Goal: Task Accomplishment & Management: Complete application form

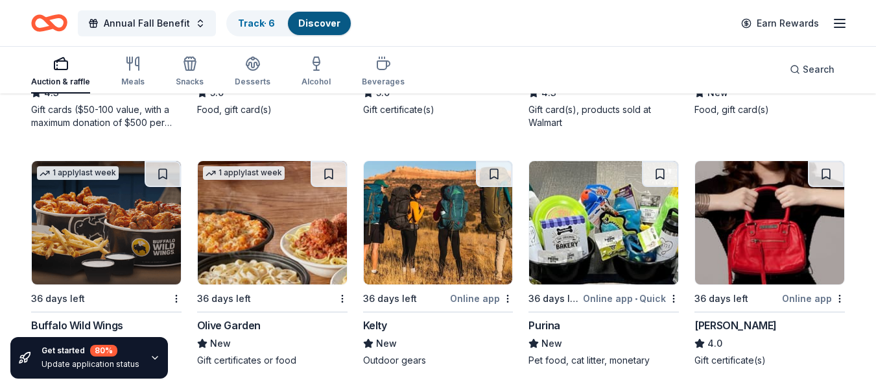
scroll to position [6126, 0]
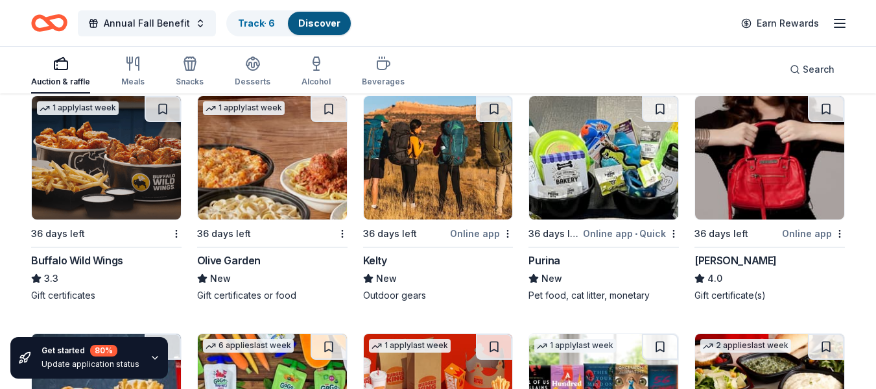
click at [546, 258] on div "Purina" at bounding box center [545, 260] width 32 height 16
click at [789, 208] on img at bounding box center [769, 157] width 149 height 123
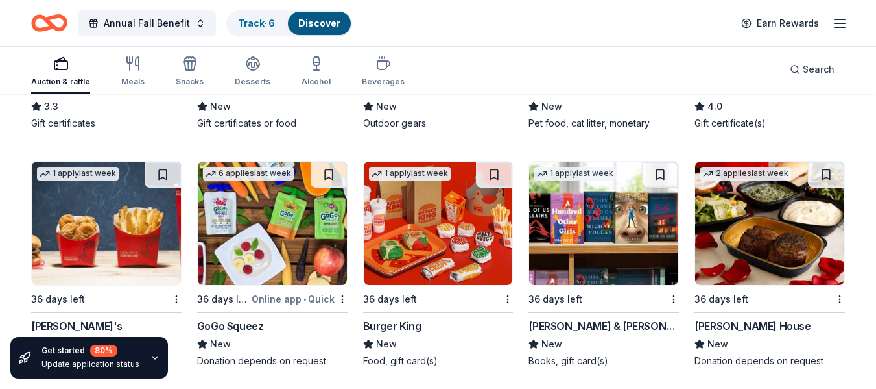
scroll to position [6321, 0]
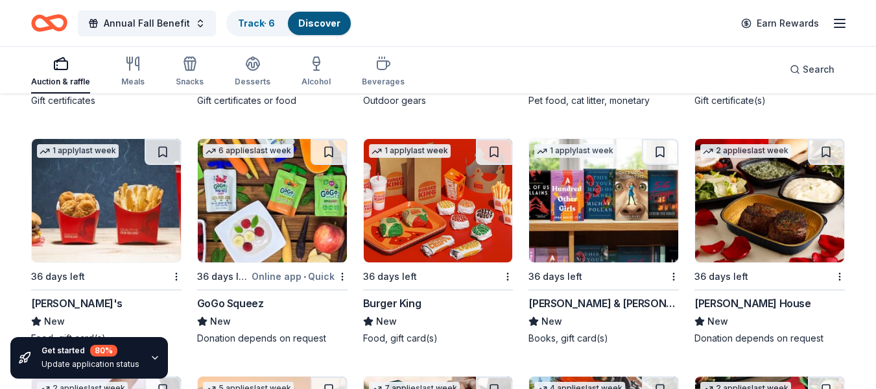
click at [800, 232] on img at bounding box center [769, 200] width 149 height 123
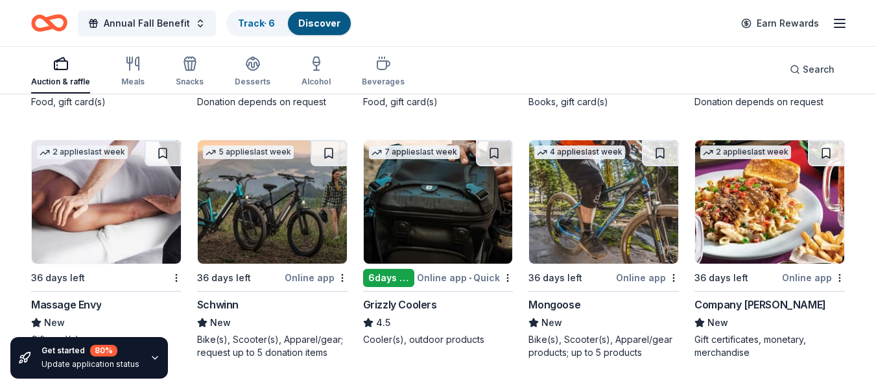
scroll to position [6580, 0]
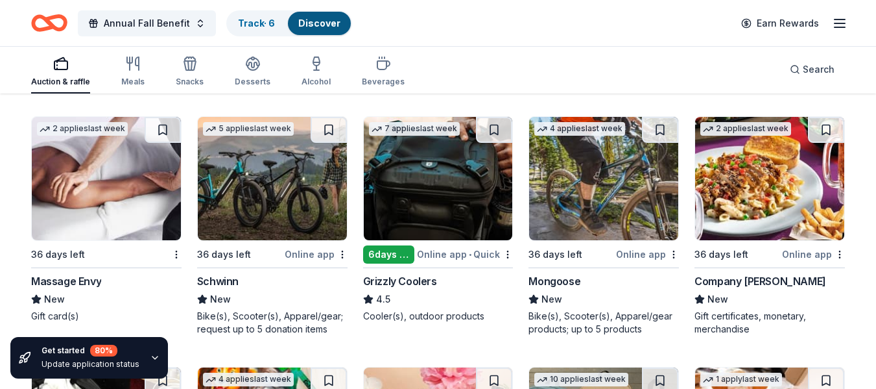
click at [118, 177] on img at bounding box center [106, 178] width 149 height 123
click at [245, 200] on img at bounding box center [272, 178] width 149 height 123
click at [468, 230] on img at bounding box center [438, 178] width 149 height 123
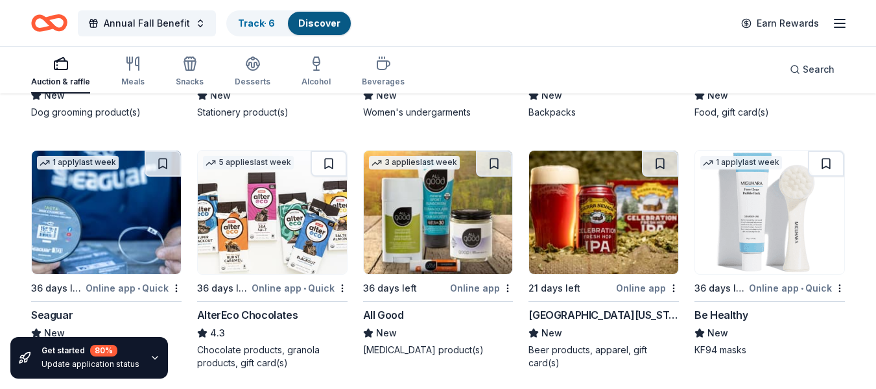
scroll to position [7099, 0]
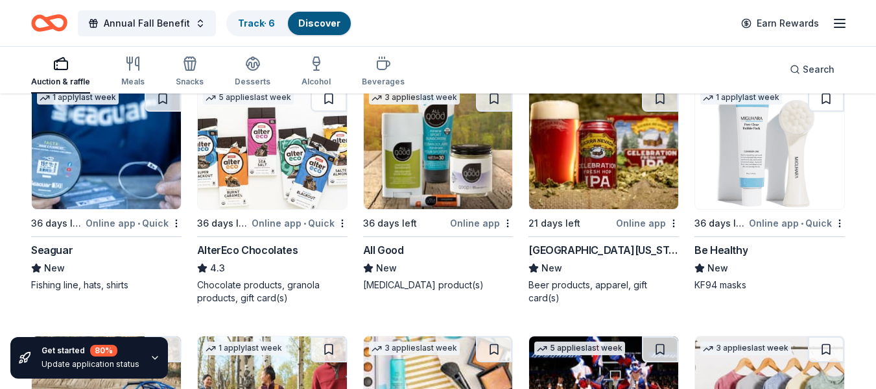
click at [604, 162] on img at bounding box center [603, 147] width 149 height 123
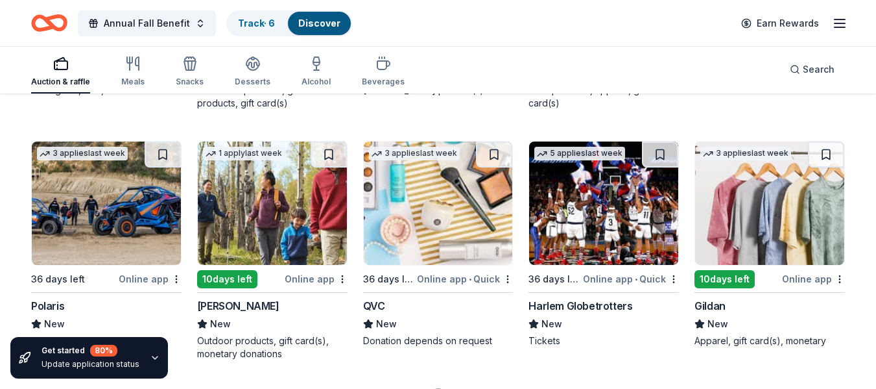
scroll to position [7359, 0]
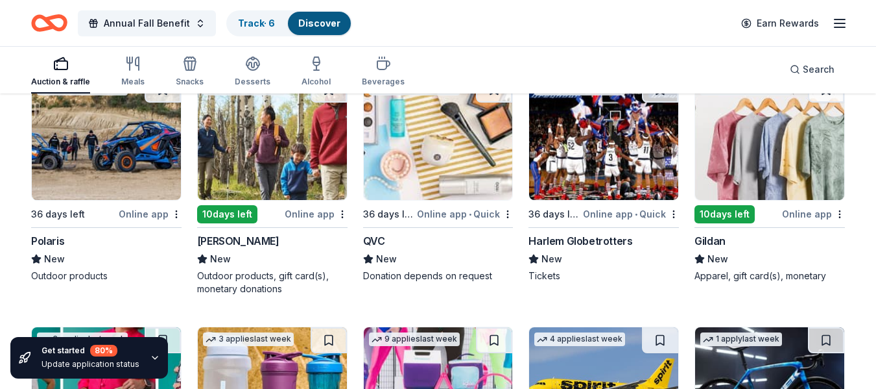
click at [73, 133] on img at bounding box center [106, 138] width 149 height 123
click at [434, 165] on img at bounding box center [438, 138] width 149 height 123
click at [266, 156] on img at bounding box center [272, 138] width 149 height 123
click at [600, 163] on img at bounding box center [603, 138] width 149 height 123
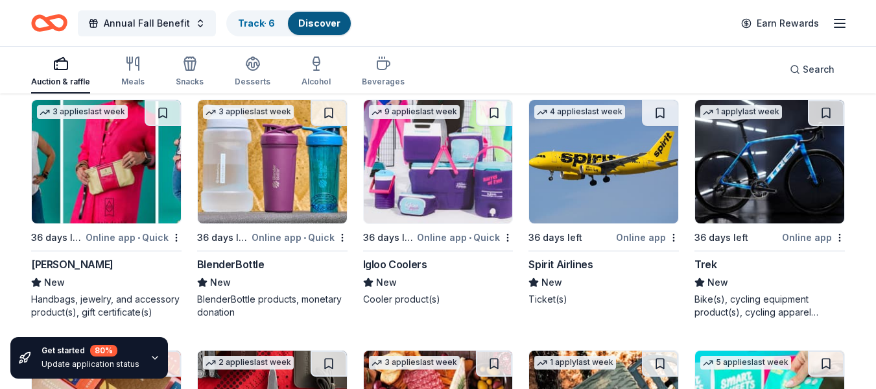
scroll to position [7618, 0]
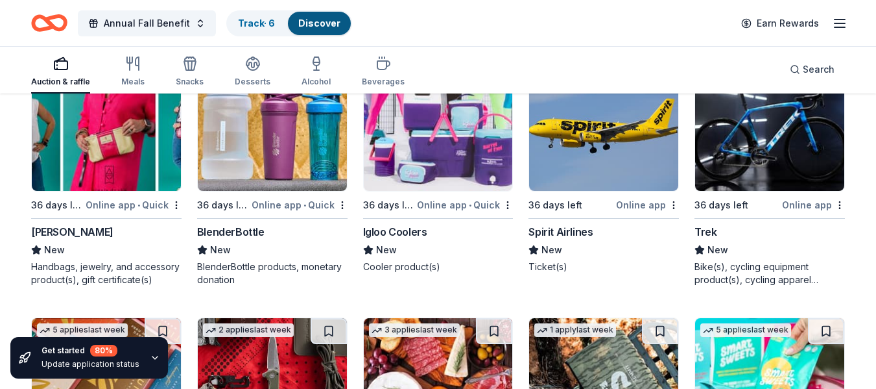
click at [94, 143] on img at bounding box center [106, 128] width 149 height 123
click at [430, 138] on img at bounding box center [438, 128] width 149 height 123
click at [607, 150] on img at bounding box center [603, 128] width 149 height 123
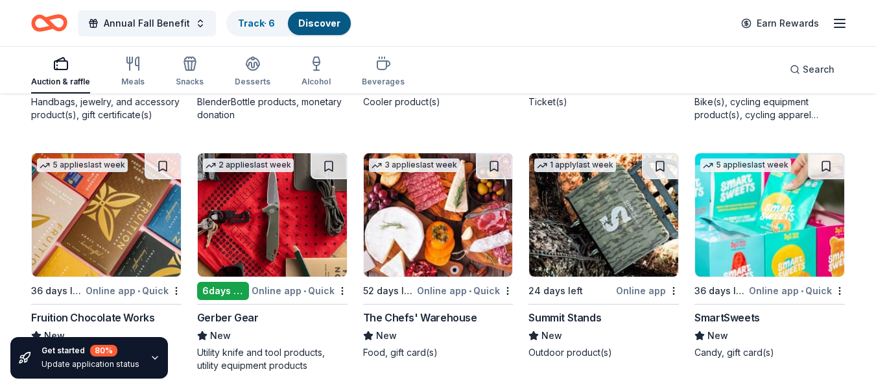
scroll to position [7813, 0]
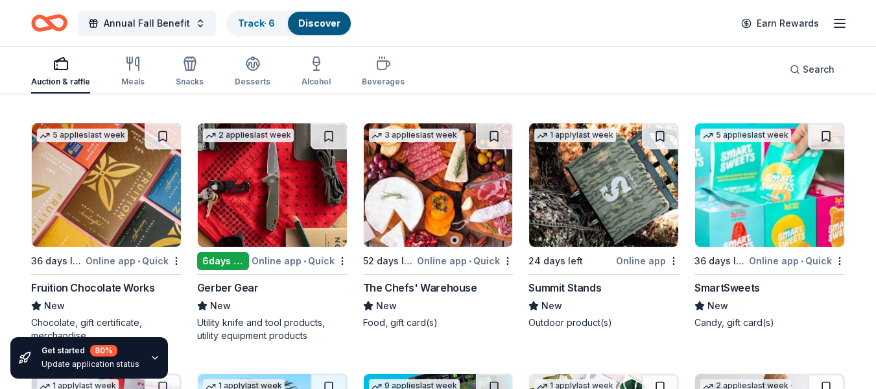
click at [245, 209] on img at bounding box center [272, 184] width 149 height 123
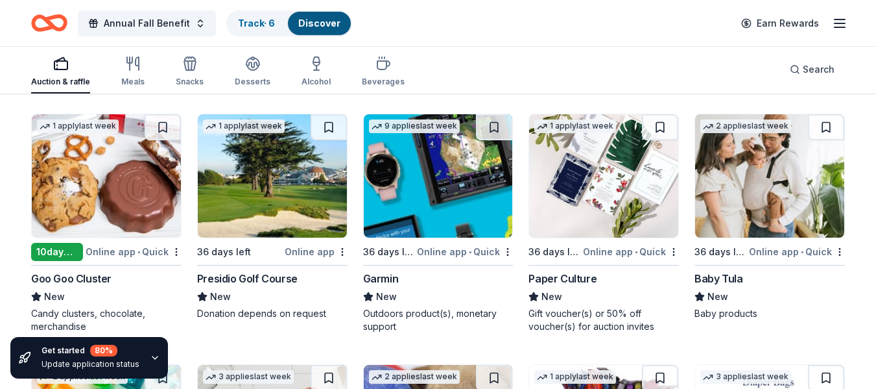
scroll to position [8137, 0]
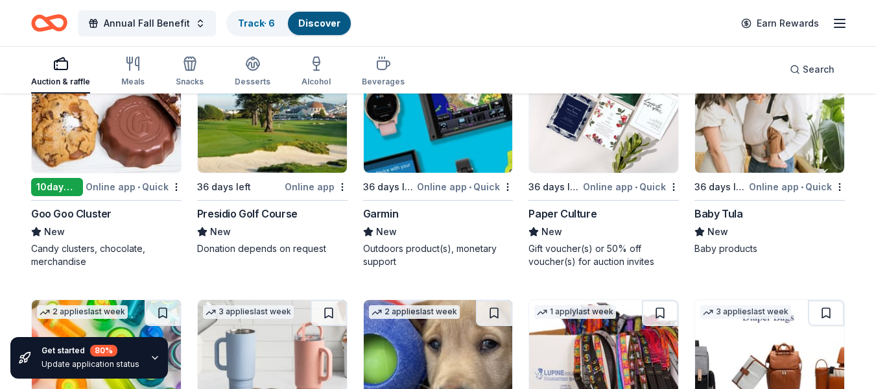
click at [246, 127] on img at bounding box center [272, 110] width 149 height 123
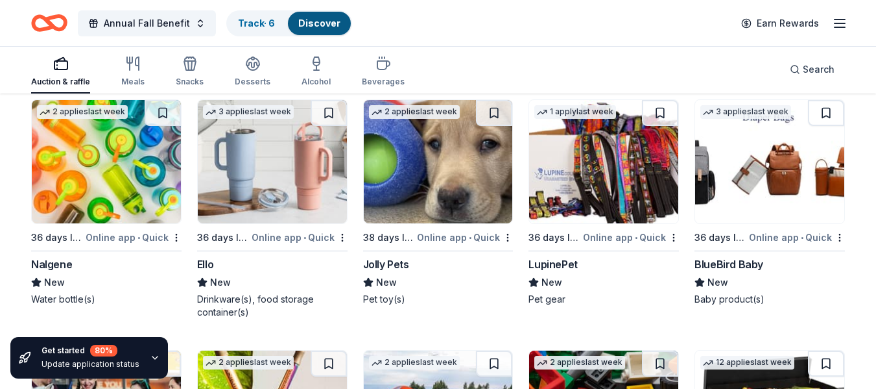
scroll to position [8332, 0]
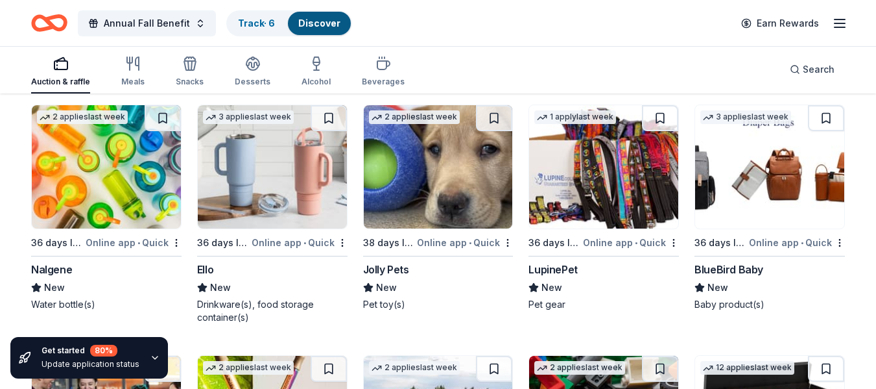
click at [272, 180] on img at bounding box center [272, 166] width 149 height 123
click at [758, 172] on img at bounding box center [769, 166] width 149 height 123
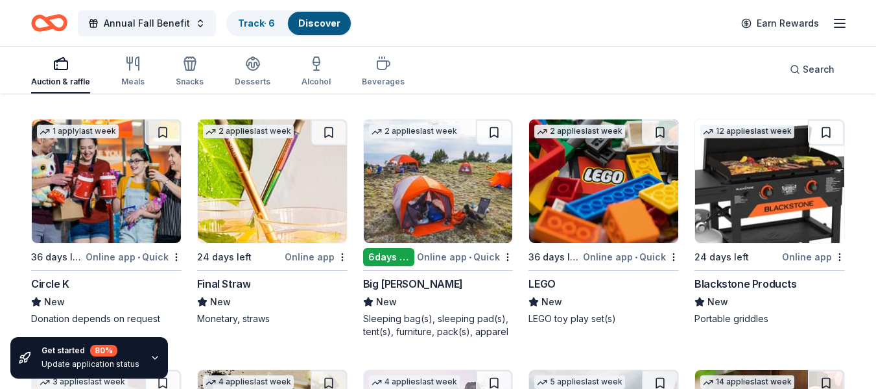
scroll to position [8591, 0]
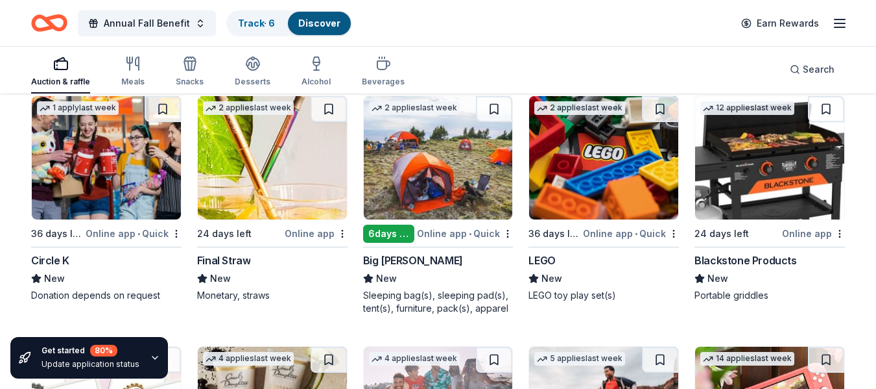
click at [450, 172] on img at bounding box center [438, 157] width 149 height 123
click at [592, 158] on img at bounding box center [603, 157] width 149 height 123
click at [765, 182] on img at bounding box center [769, 157] width 149 height 123
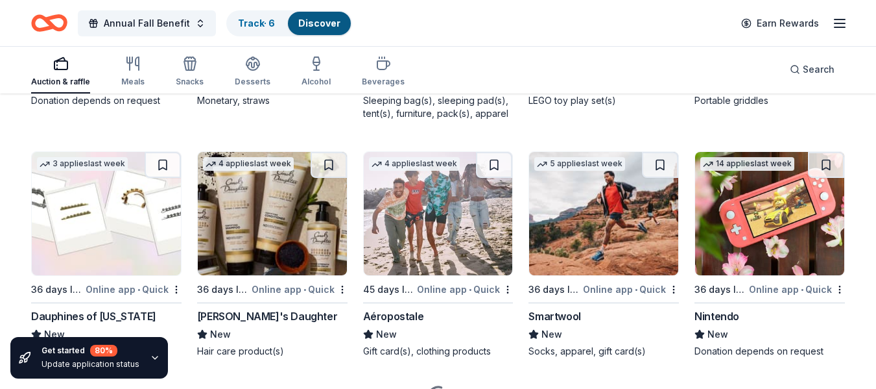
scroll to position [8851, 0]
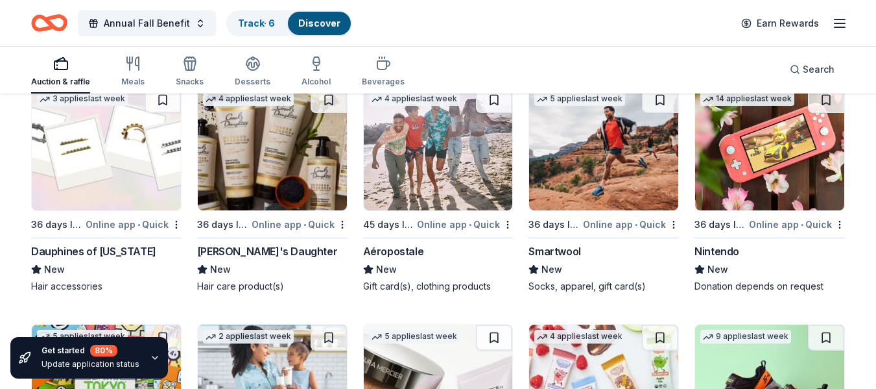
click at [100, 190] on img at bounding box center [106, 148] width 149 height 123
click at [416, 158] on img at bounding box center [438, 148] width 149 height 123
click at [764, 168] on img at bounding box center [769, 148] width 149 height 123
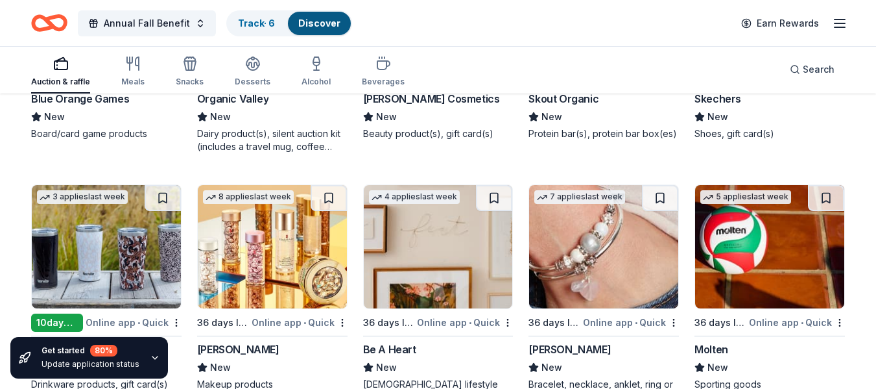
scroll to position [9305, 0]
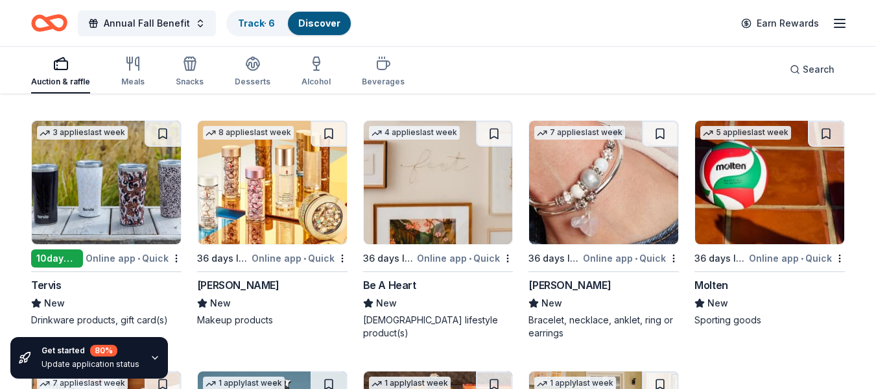
click at [599, 203] on img at bounding box center [603, 182] width 149 height 123
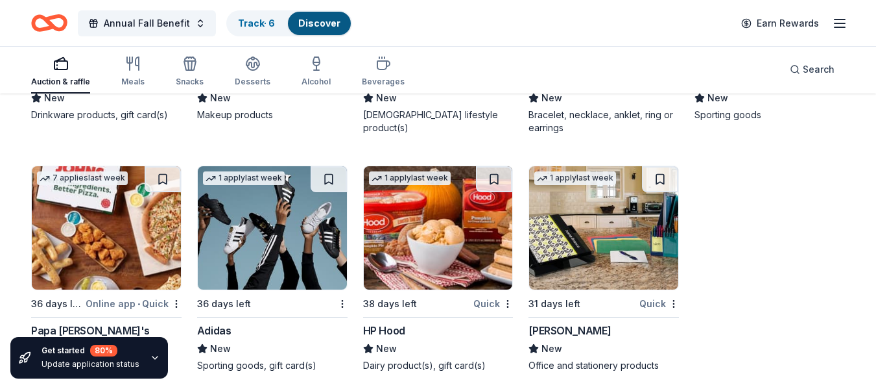
scroll to position [9519, 0]
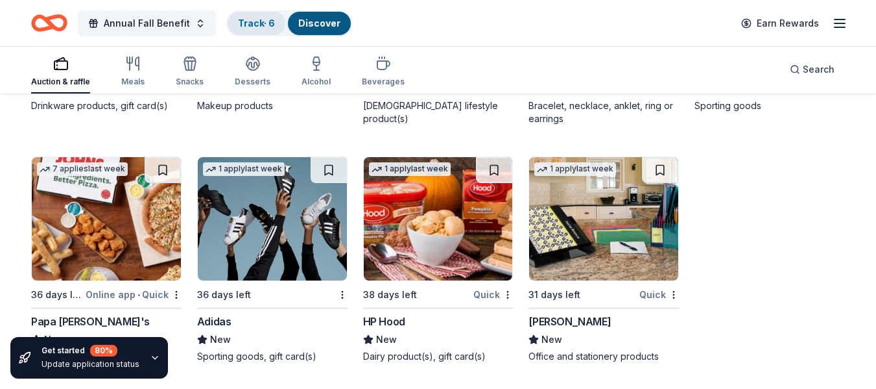
click at [249, 23] on link "Track · 6" at bounding box center [256, 23] width 37 height 11
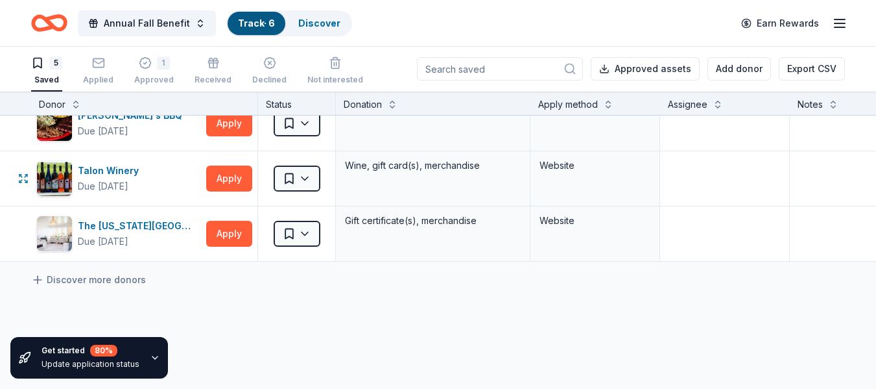
scroll to position [195, 0]
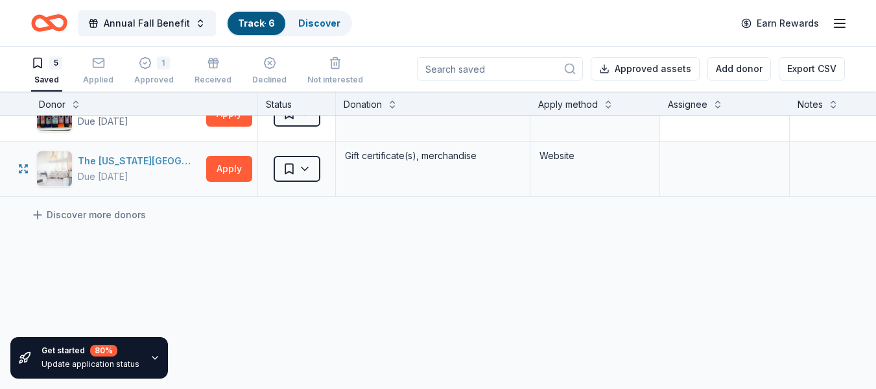
click at [131, 161] on div "The [US_STATE][GEOGRAPHIC_DATA]" at bounding box center [139, 161] width 123 height 16
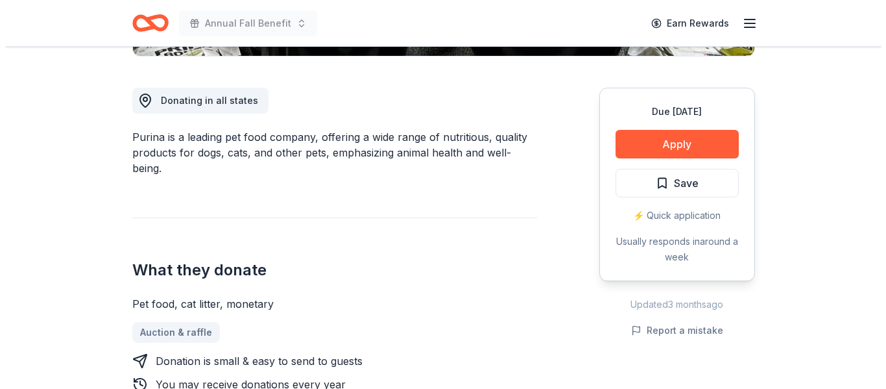
scroll to position [324, 0]
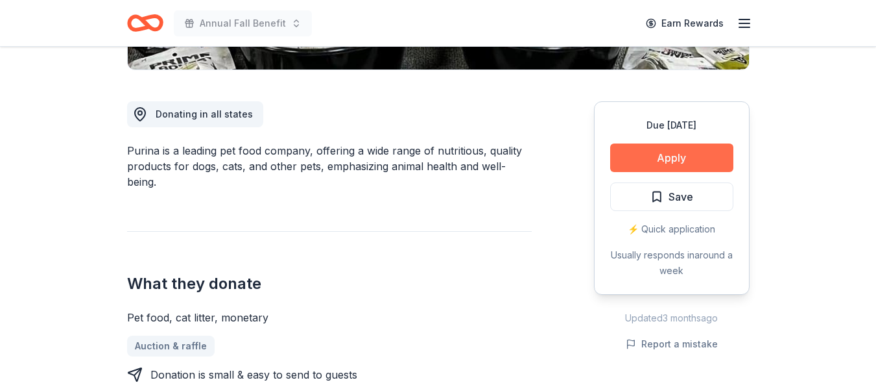
click at [659, 163] on button "Apply" at bounding box center [671, 157] width 123 height 29
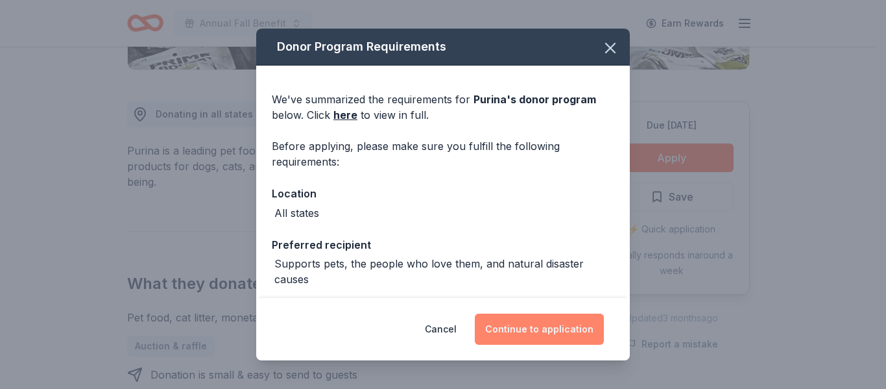
click at [547, 324] on button "Continue to application" at bounding box center [539, 328] width 129 height 31
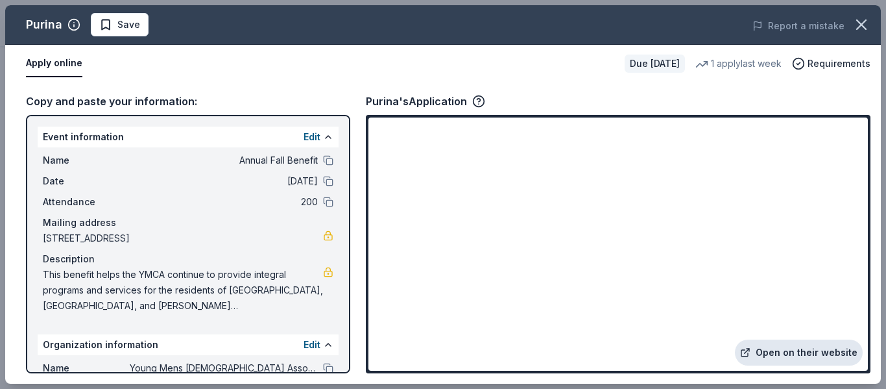
click at [794, 358] on link "Open on their website" at bounding box center [799, 352] width 128 height 26
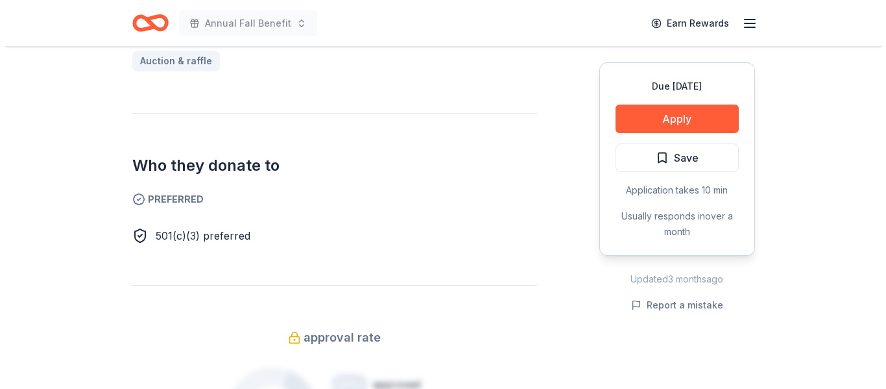
scroll to position [649, 0]
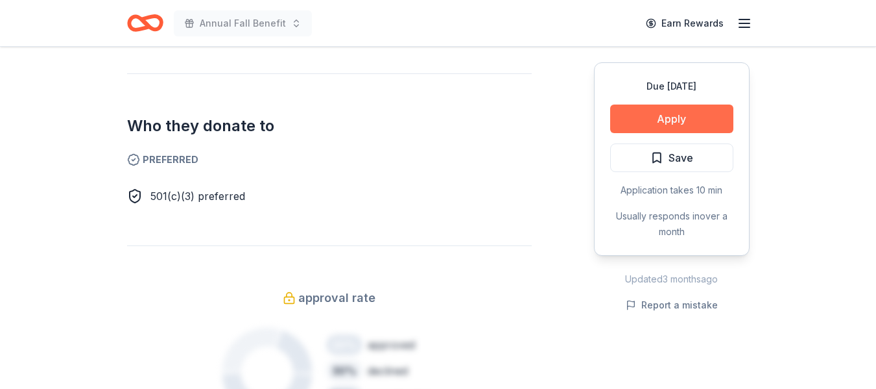
click at [656, 106] on div "Due in 36 days Apply Save Application takes 10 min Usually responds in over a m…" at bounding box center [672, 158] width 156 height 193
click at [654, 109] on button "Apply" at bounding box center [671, 118] width 123 height 29
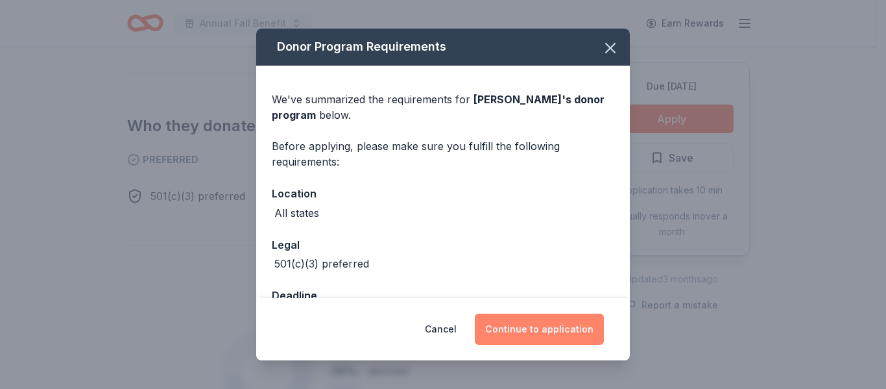
click at [553, 337] on button "Continue to application" at bounding box center [539, 328] width 129 height 31
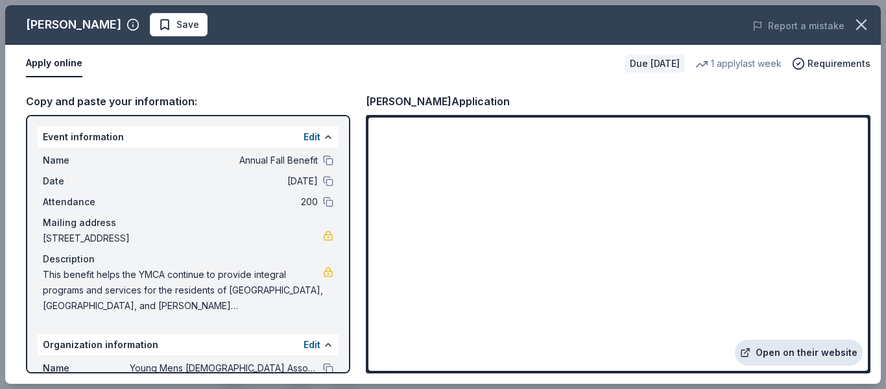
click at [822, 362] on link "Open on their website" at bounding box center [799, 352] width 128 height 26
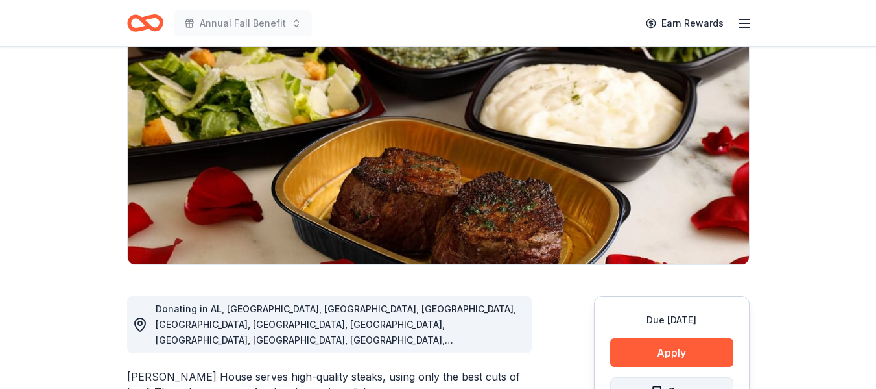
scroll to position [195, 0]
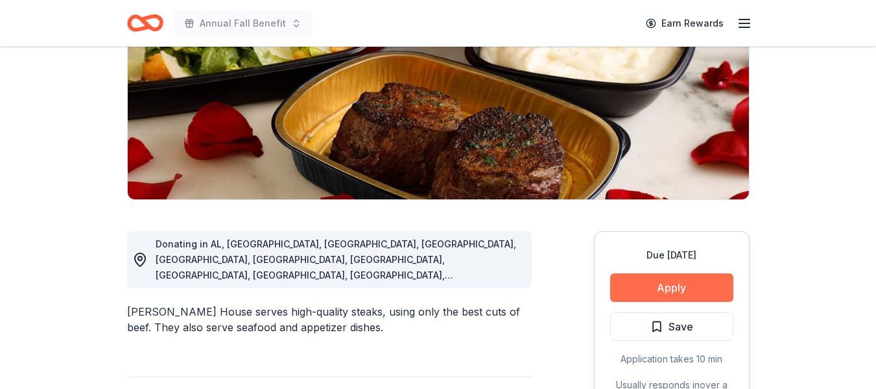
click at [667, 290] on button "Apply" at bounding box center [671, 287] width 123 height 29
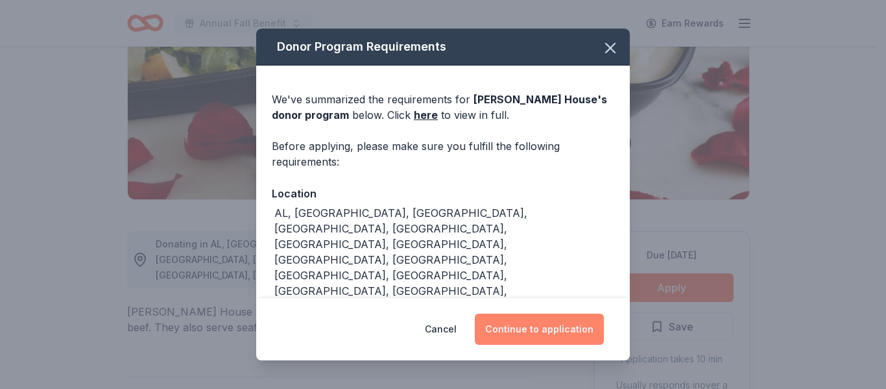
click at [546, 333] on button "Continue to application" at bounding box center [539, 328] width 129 height 31
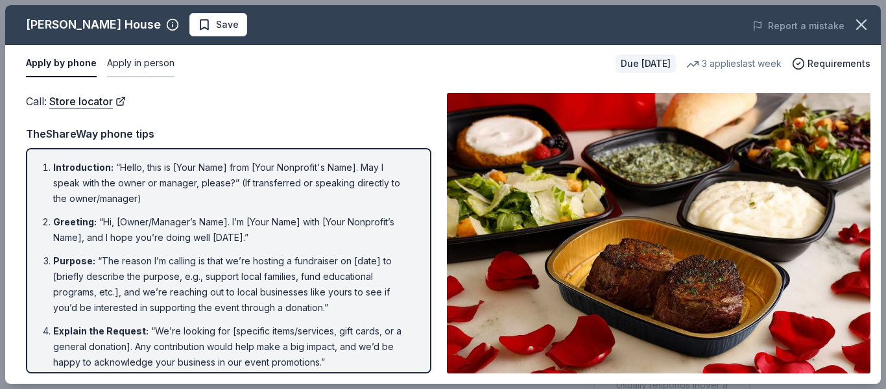
click at [141, 60] on button "Apply in person" at bounding box center [140, 63] width 67 height 27
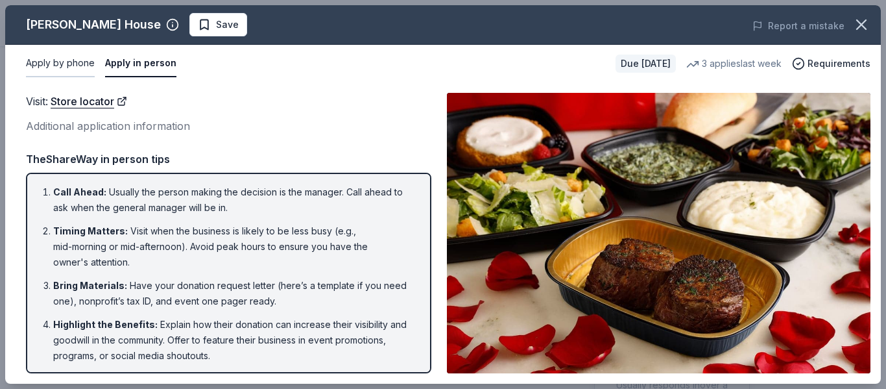
click at [70, 60] on button "Apply by phone" at bounding box center [60, 63] width 69 height 27
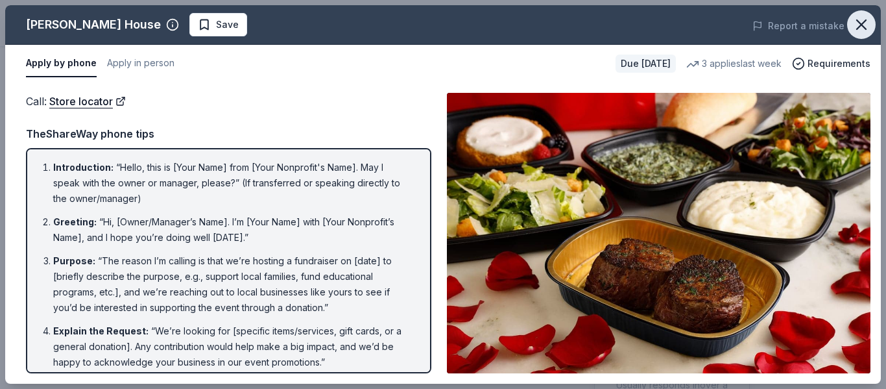
click at [856, 19] on icon "button" at bounding box center [861, 25] width 18 height 18
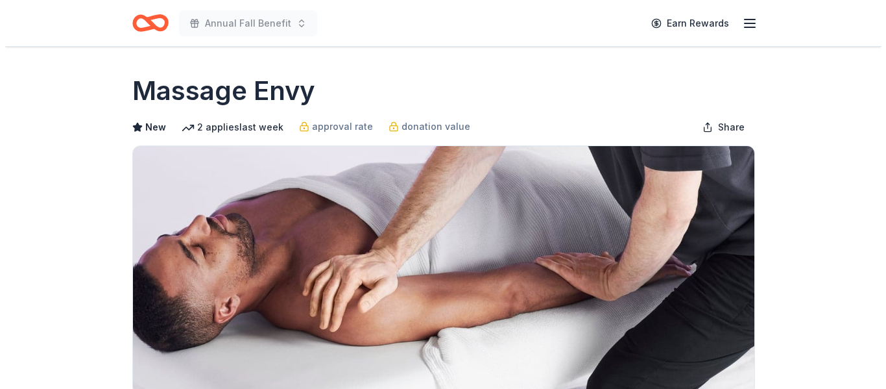
scroll to position [259, 0]
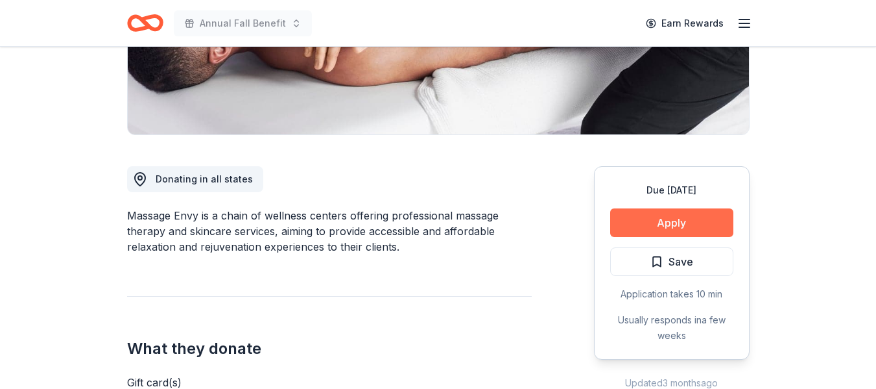
click at [686, 219] on button "Apply" at bounding box center [671, 222] width 123 height 29
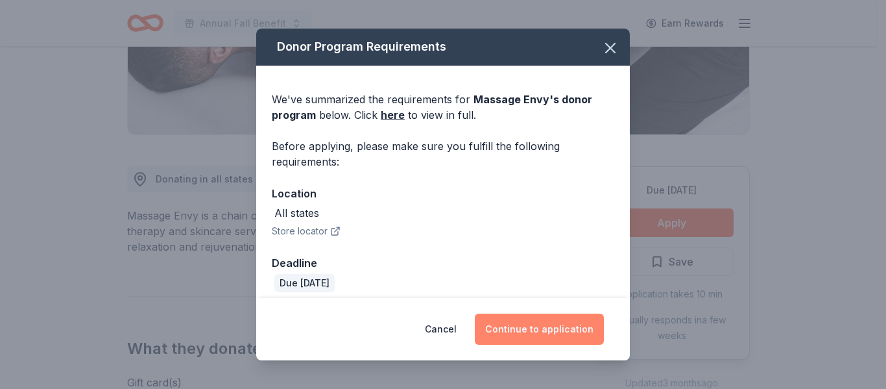
click at [570, 337] on button "Continue to application" at bounding box center [539, 328] width 129 height 31
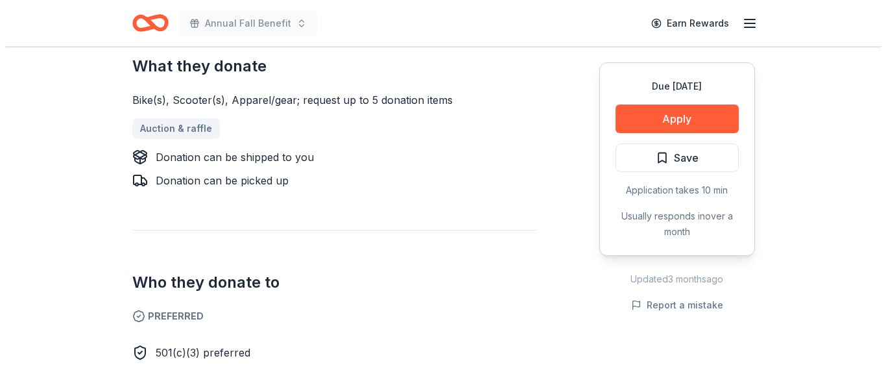
scroll to position [519, 0]
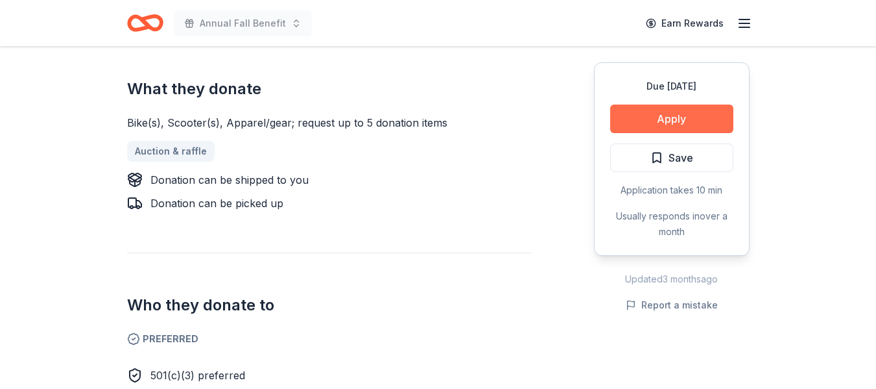
click at [696, 123] on button "Apply" at bounding box center [671, 118] width 123 height 29
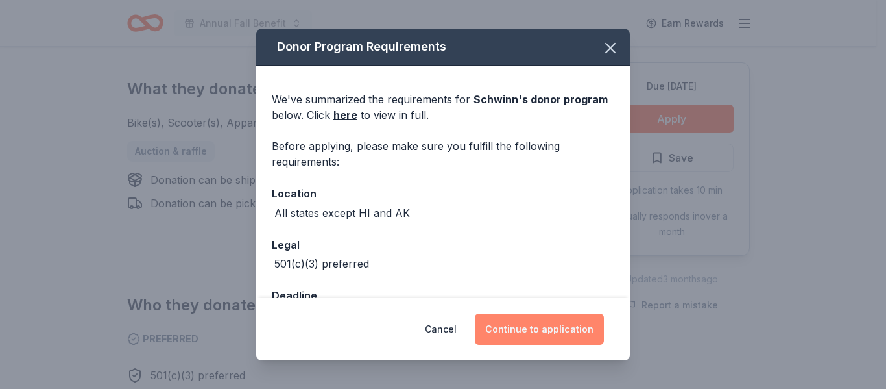
click at [523, 326] on button "Continue to application" at bounding box center [539, 328] width 129 height 31
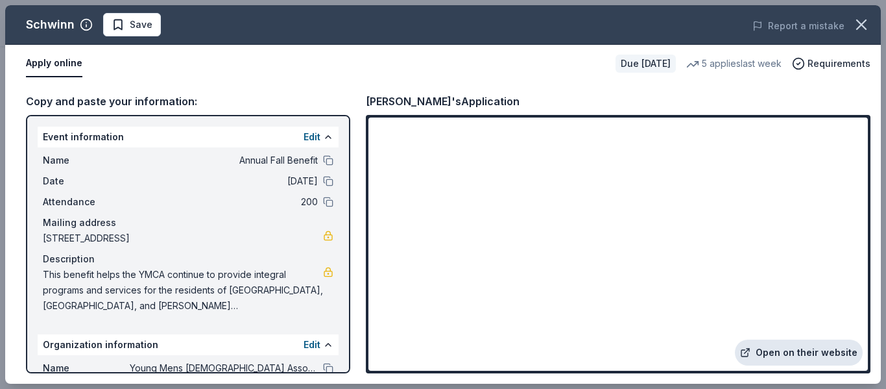
click at [801, 352] on link "Open on their website" at bounding box center [799, 352] width 128 height 26
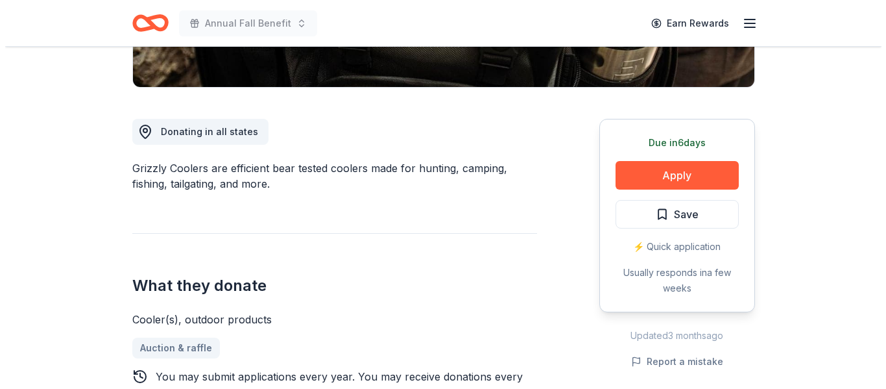
scroll to position [324, 0]
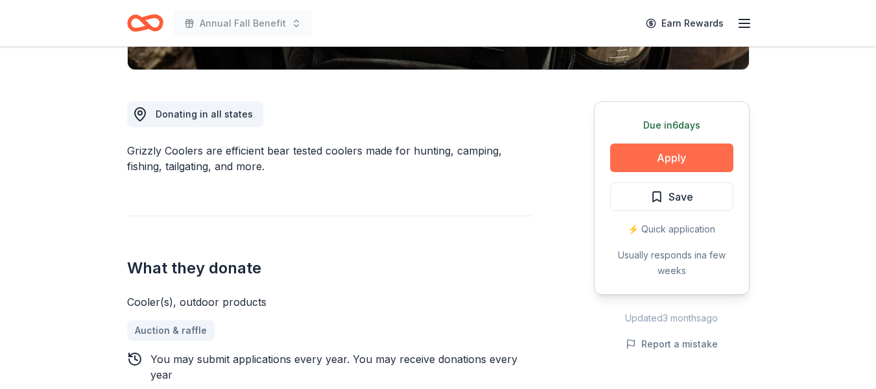
click at [665, 163] on button "Apply" at bounding box center [671, 157] width 123 height 29
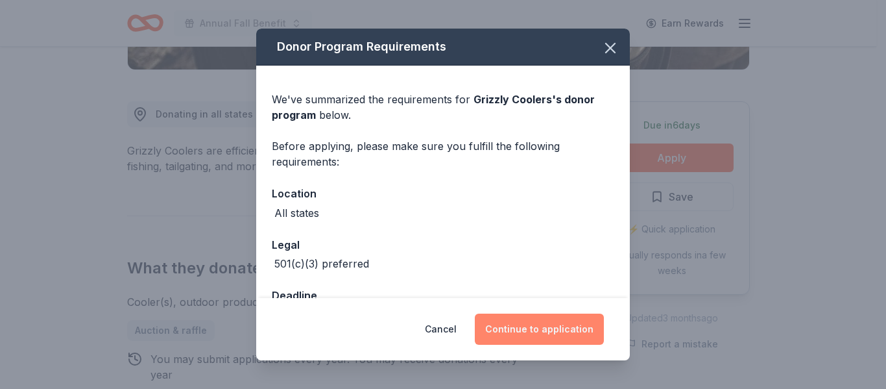
click at [543, 339] on button "Continue to application" at bounding box center [539, 328] width 129 height 31
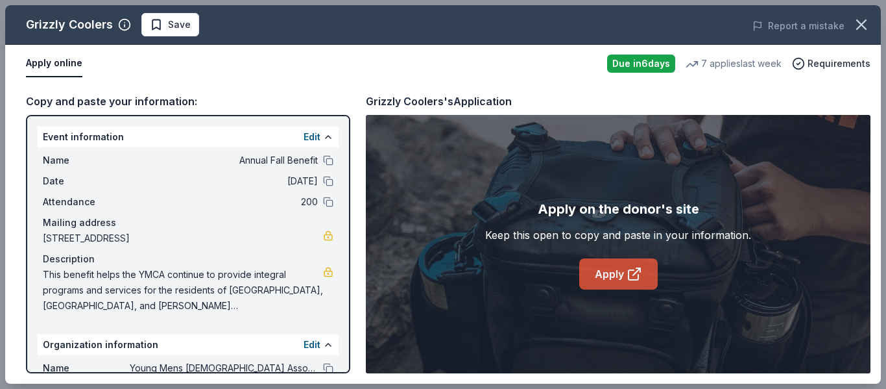
click at [631, 283] on link "Apply" at bounding box center [618, 273] width 78 height 31
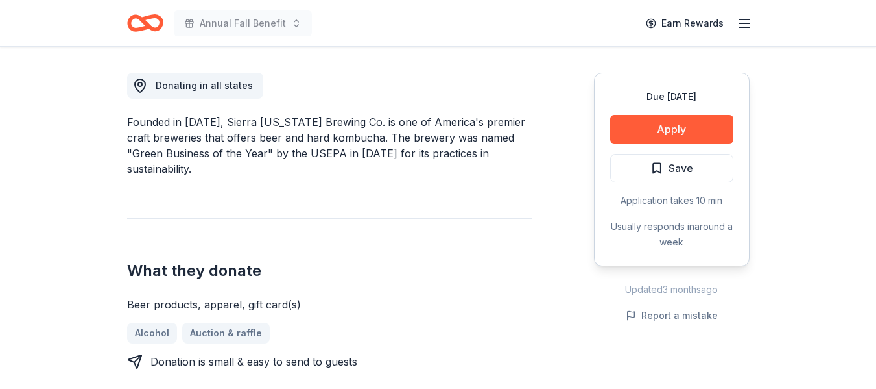
scroll to position [324, 0]
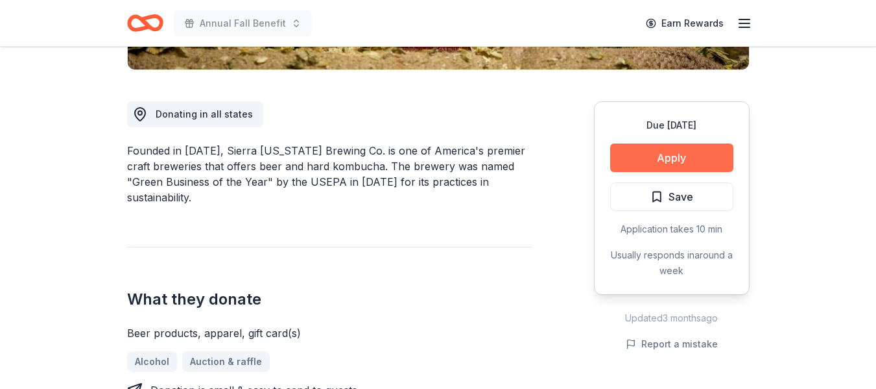
click at [646, 149] on button "Apply" at bounding box center [671, 157] width 123 height 29
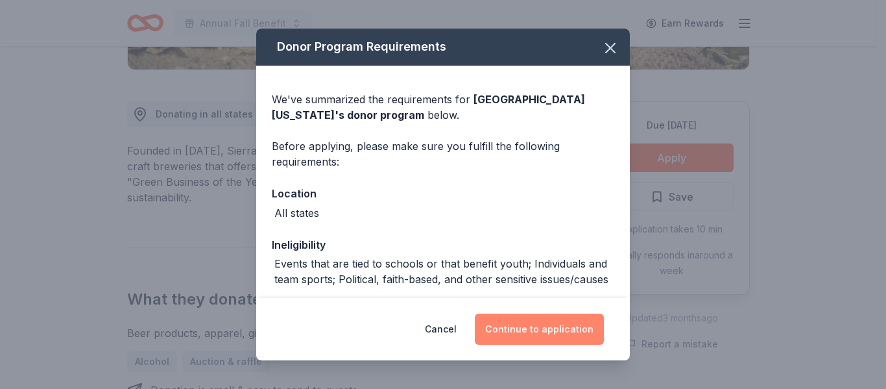
click at [519, 333] on button "Continue to application" at bounding box center [539, 328] width 129 height 31
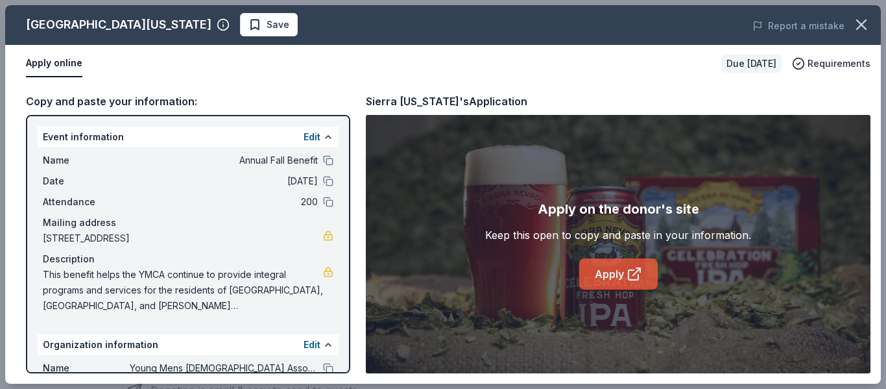
click at [618, 268] on link "Apply" at bounding box center [618, 273] width 78 height 31
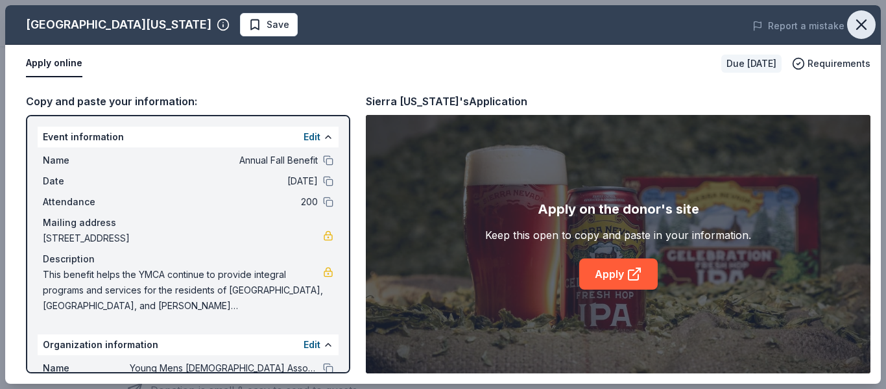
click at [867, 25] on icon "button" at bounding box center [861, 25] width 18 height 18
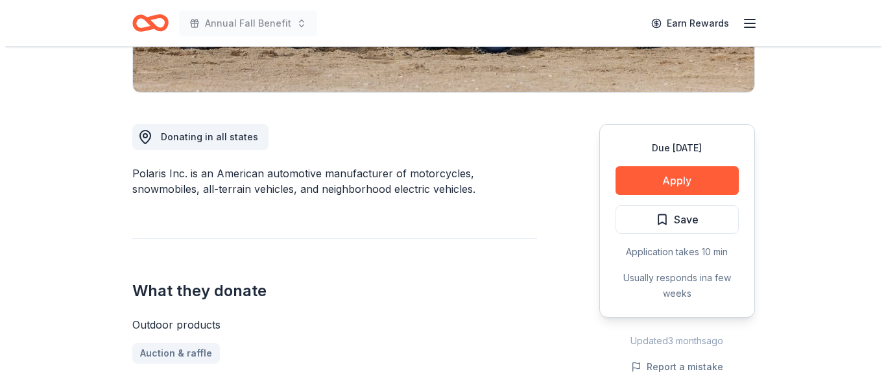
scroll to position [324, 0]
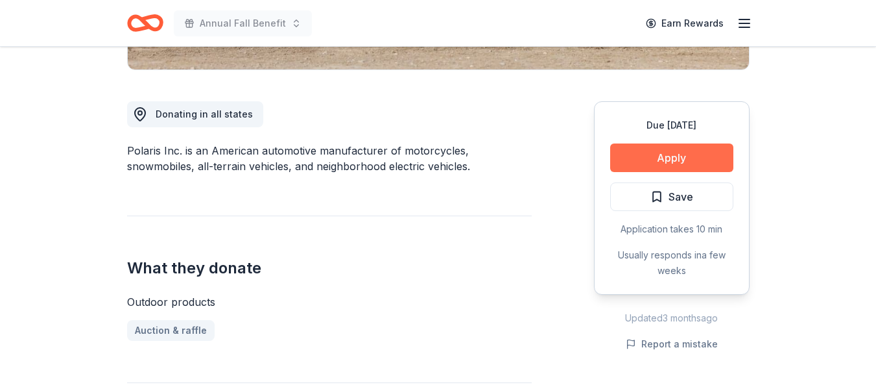
click at [706, 152] on button "Apply" at bounding box center [671, 157] width 123 height 29
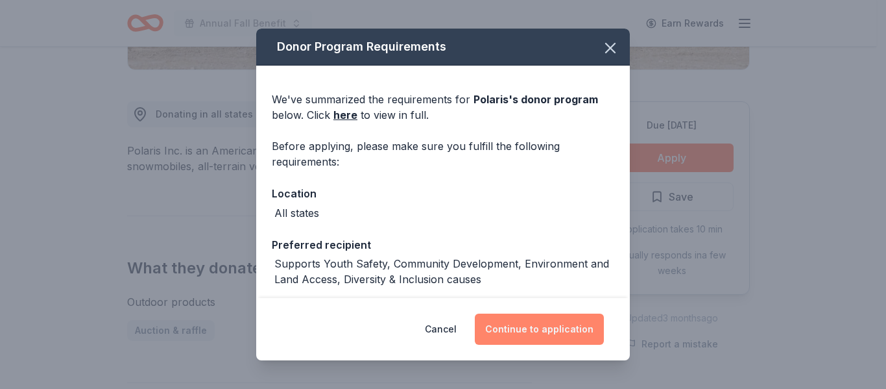
click at [518, 320] on button "Continue to application" at bounding box center [539, 328] width 129 height 31
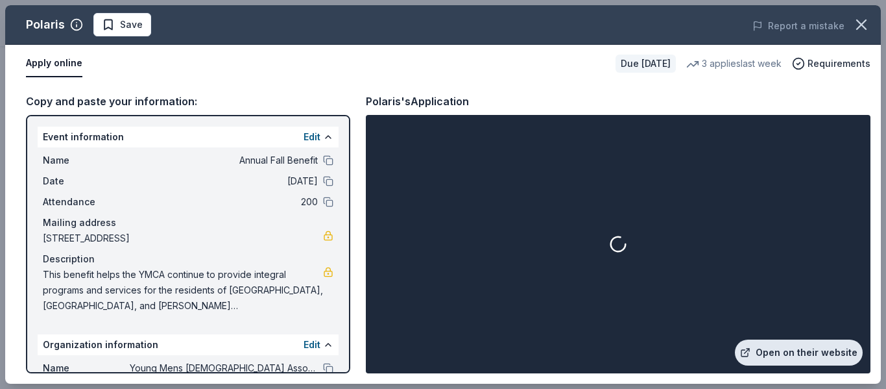
click at [819, 352] on link "Open on their website" at bounding box center [799, 352] width 128 height 26
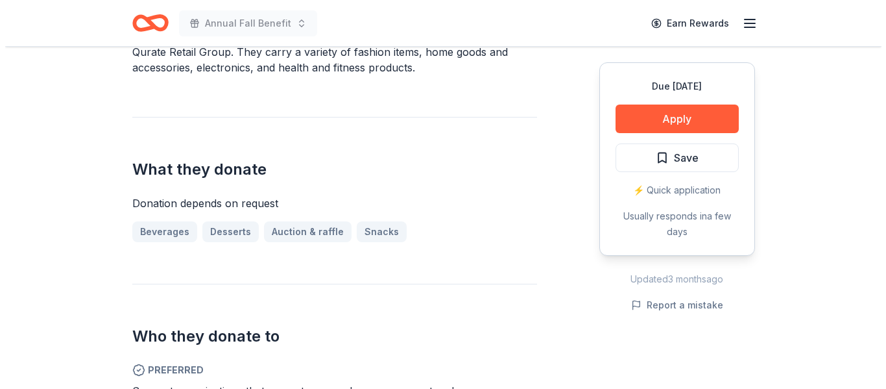
scroll to position [519, 0]
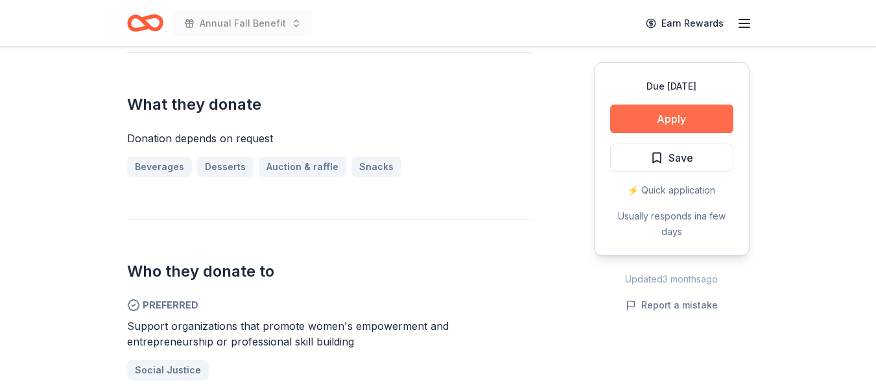
click at [677, 128] on button "Apply" at bounding box center [671, 118] width 123 height 29
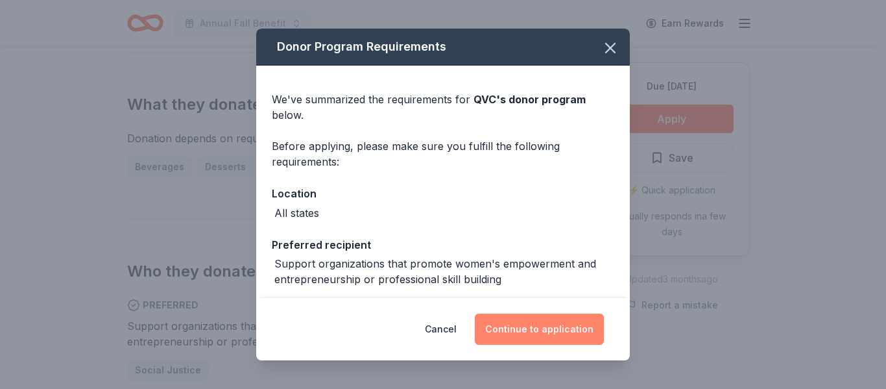
click at [531, 344] on div "Cancel Continue to application" at bounding box center [443, 329] width 374 height 62
click at [536, 330] on button "Continue to application" at bounding box center [539, 328] width 129 height 31
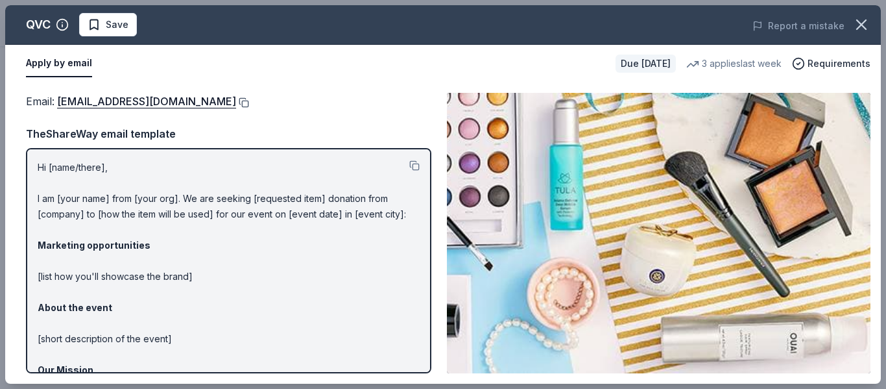
click at [236, 104] on button at bounding box center [242, 102] width 13 height 10
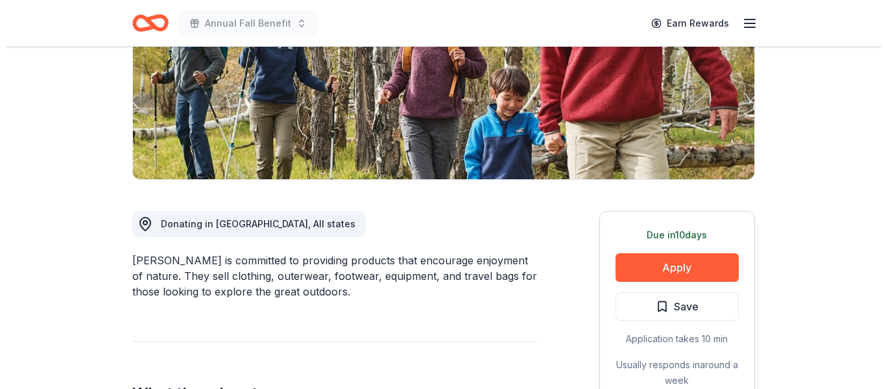
scroll to position [259, 0]
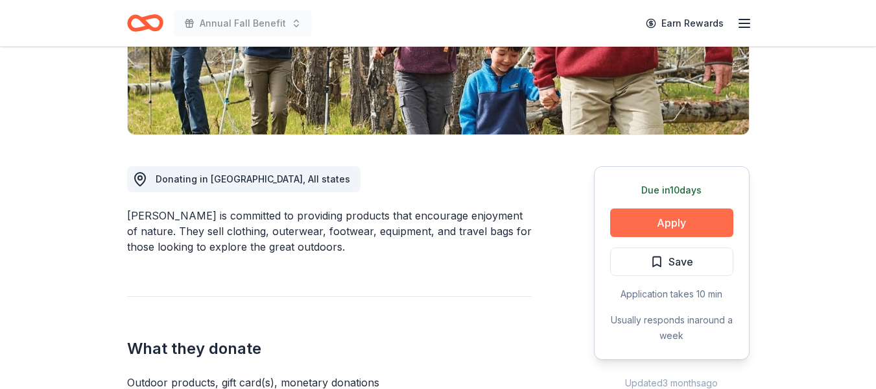
click at [663, 228] on button "Apply" at bounding box center [671, 222] width 123 height 29
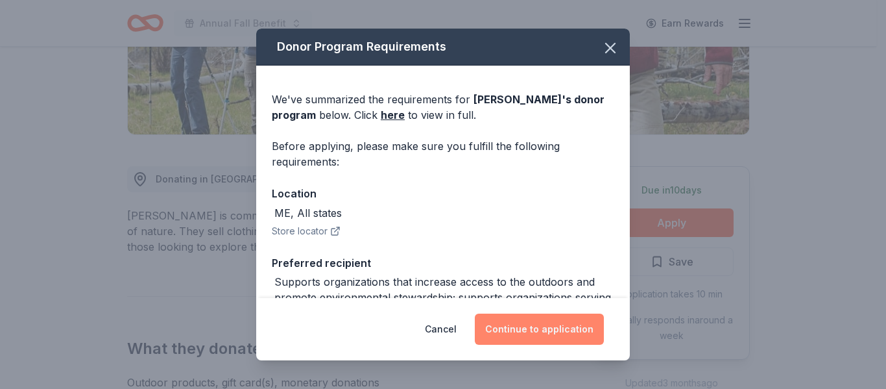
click at [554, 328] on button "Continue to application" at bounding box center [539, 328] width 129 height 31
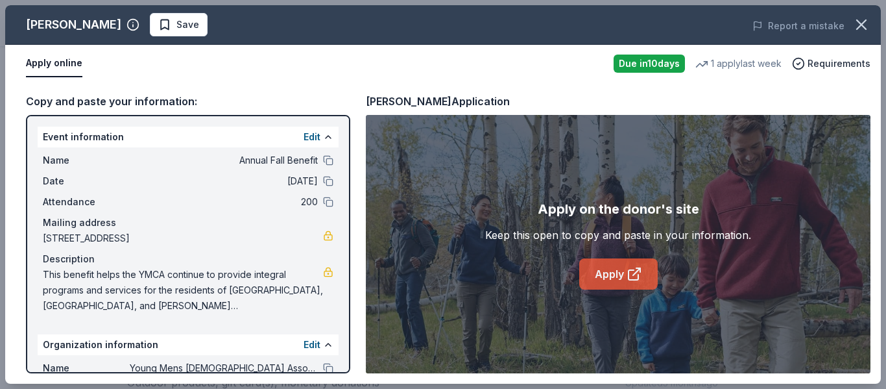
click at [627, 279] on icon at bounding box center [635, 274] width 16 height 16
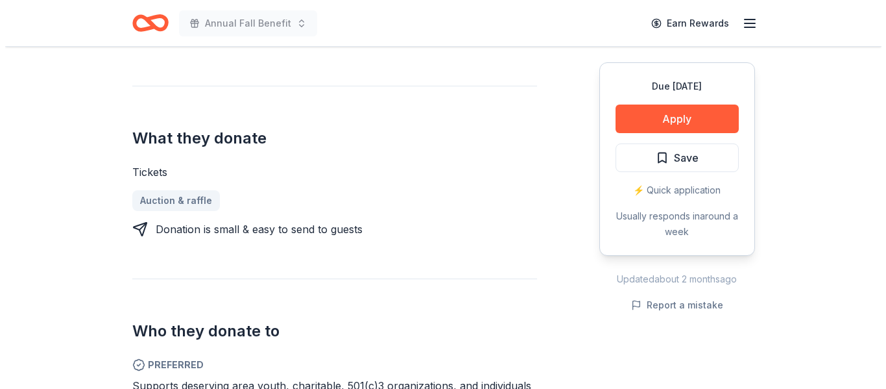
scroll to position [519, 0]
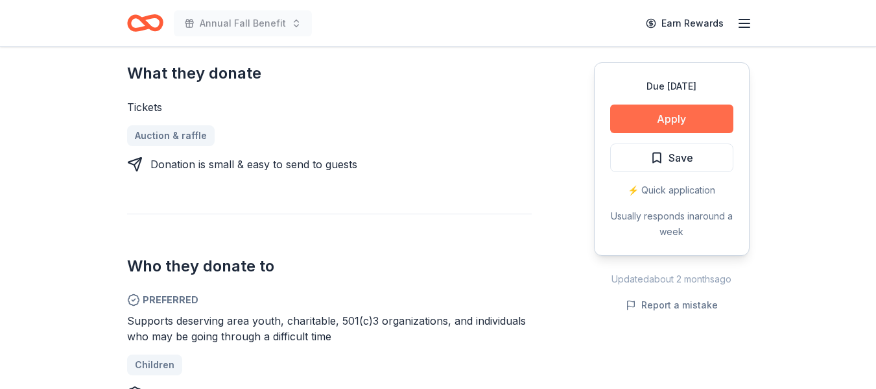
click at [647, 126] on button "Apply" at bounding box center [671, 118] width 123 height 29
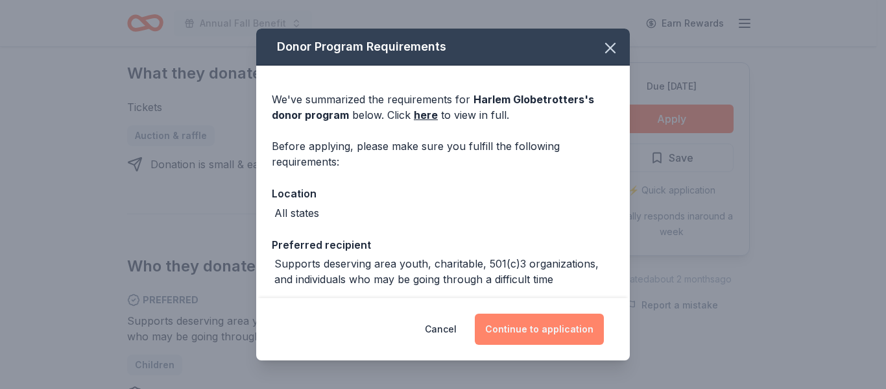
click at [537, 333] on button "Continue to application" at bounding box center [539, 328] width 129 height 31
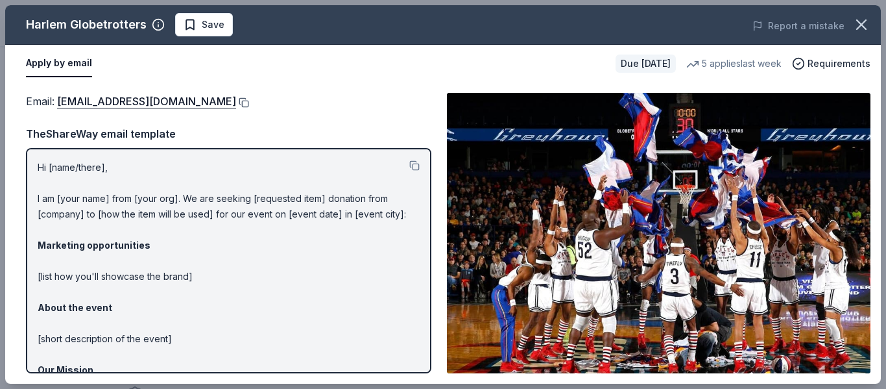
click at [236, 100] on button at bounding box center [242, 102] width 13 height 10
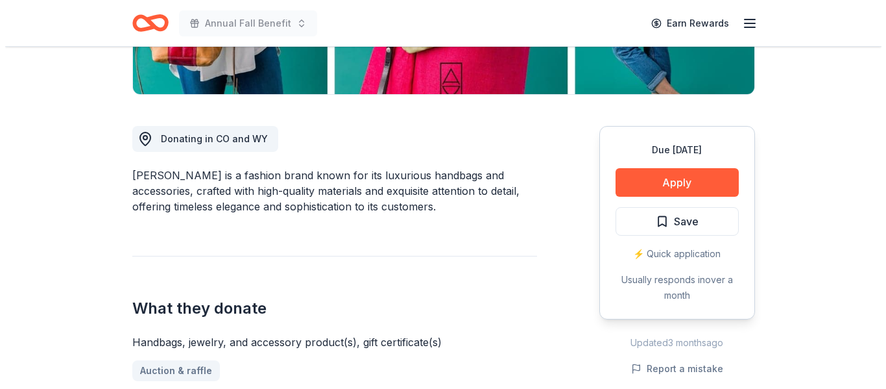
scroll to position [324, 0]
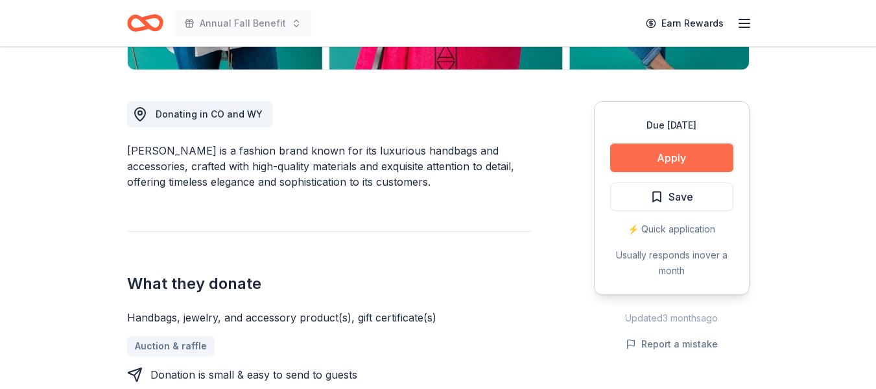
click at [664, 160] on button "Apply" at bounding box center [671, 157] width 123 height 29
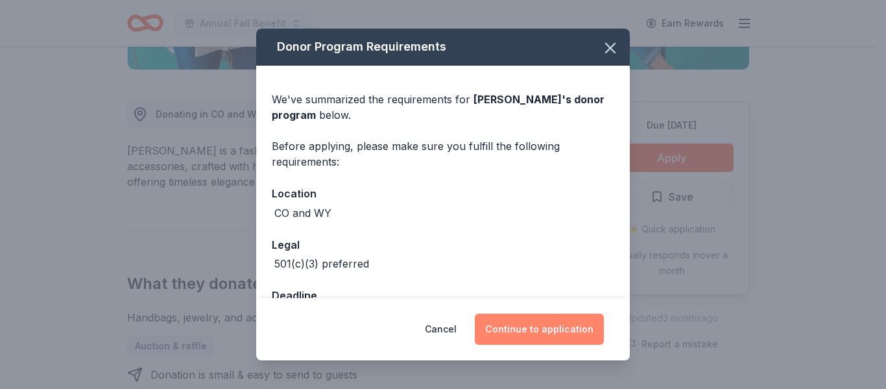
click at [550, 328] on button "Continue to application" at bounding box center [539, 328] width 129 height 31
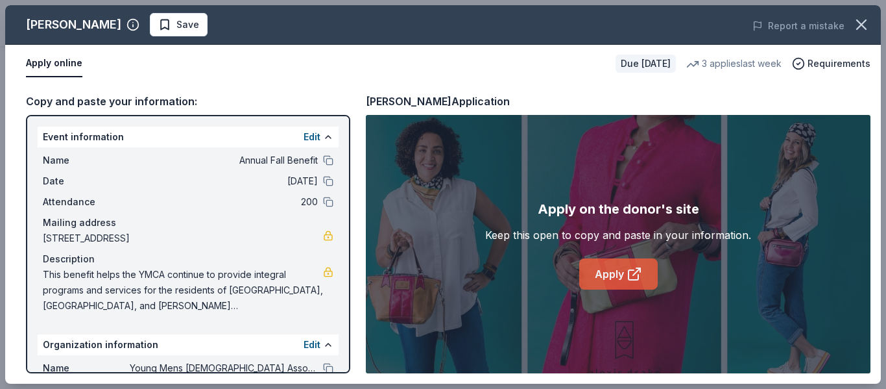
click at [613, 270] on link "Apply" at bounding box center [618, 273] width 78 height 31
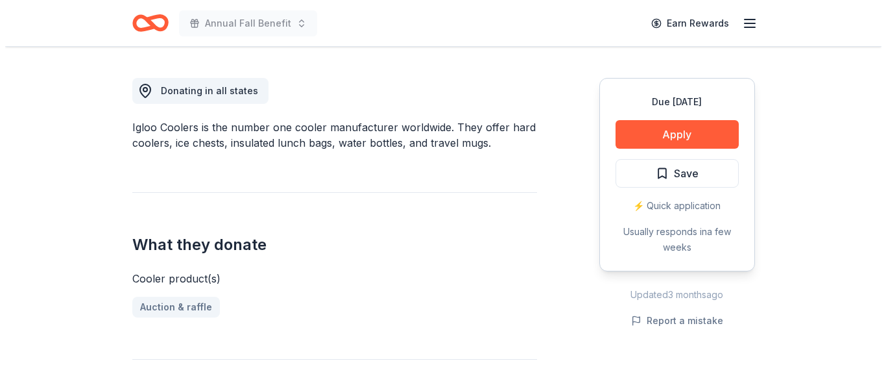
scroll to position [324, 0]
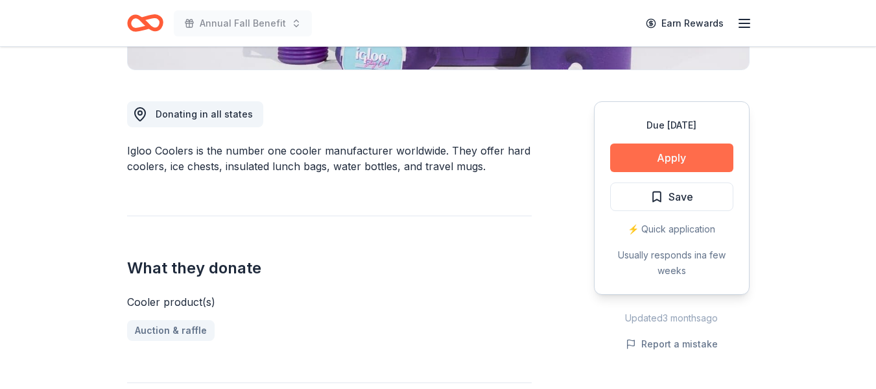
click at [672, 163] on button "Apply" at bounding box center [671, 157] width 123 height 29
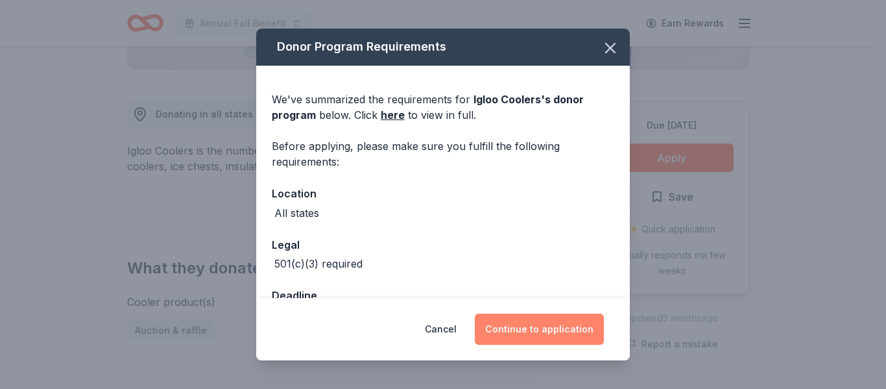
click at [555, 322] on button "Continue to application" at bounding box center [539, 328] width 129 height 31
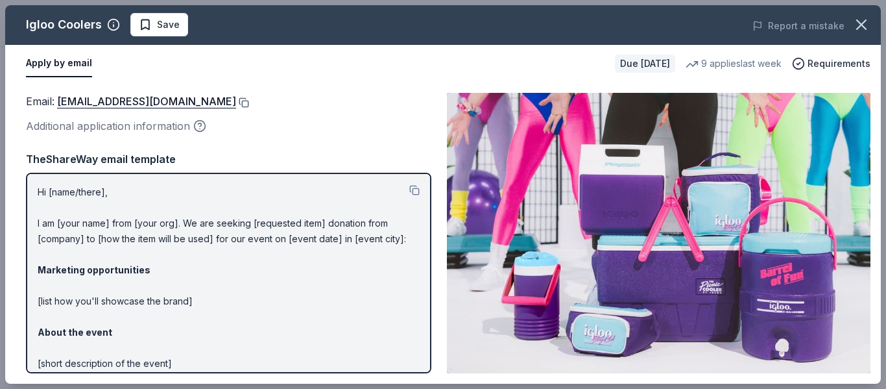
click at [236, 102] on button at bounding box center [242, 102] width 13 height 10
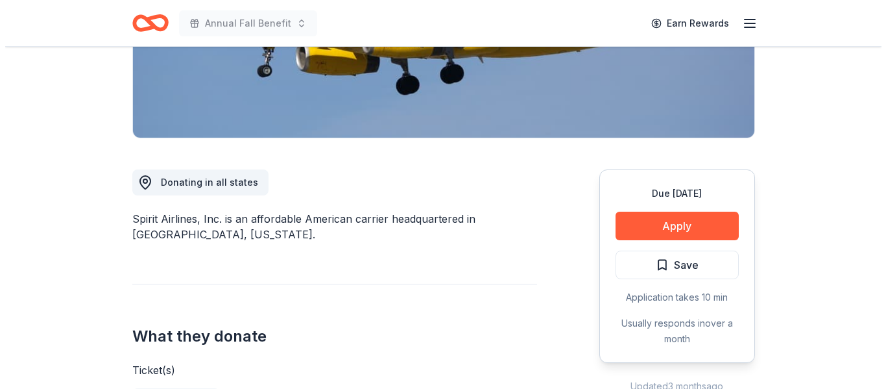
scroll to position [259, 0]
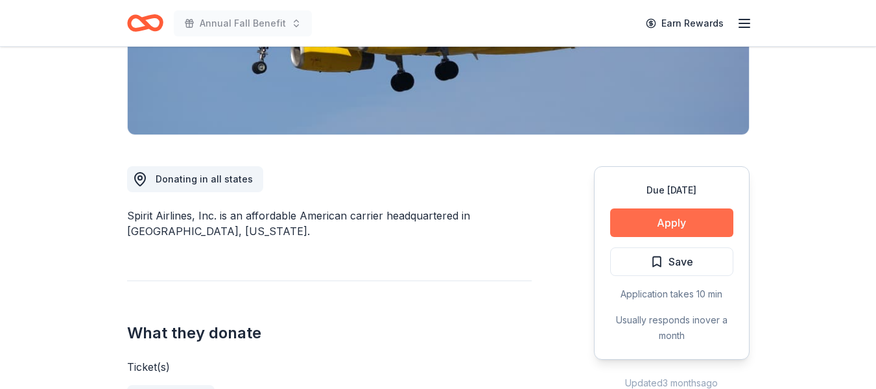
click at [680, 224] on button "Apply" at bounding box center [671, 222] width 123 height 29
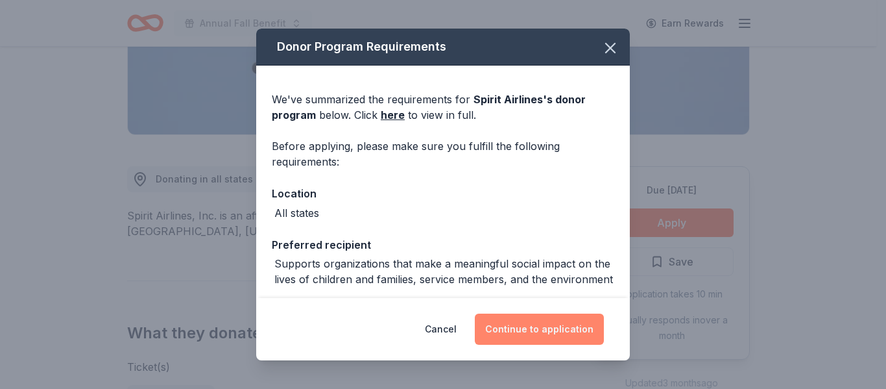
click at [524, 330] on button "Continue to application" at bounding box center [539, 328] width 129 height 31
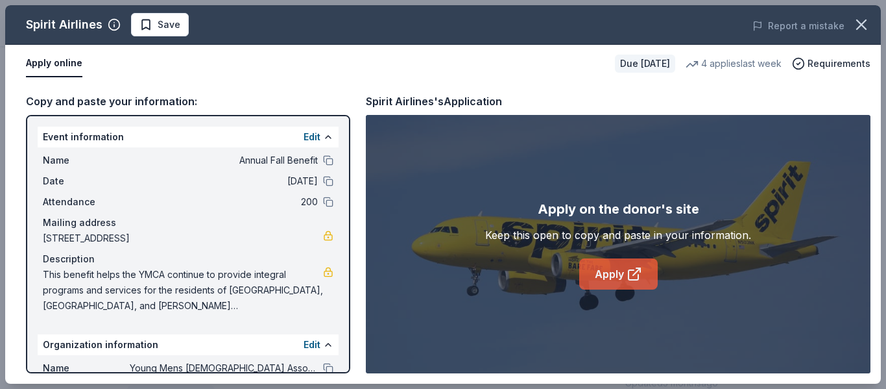
click at [615, 273] on link "Apply" at bounding box center [618, 273] width 78 height 31
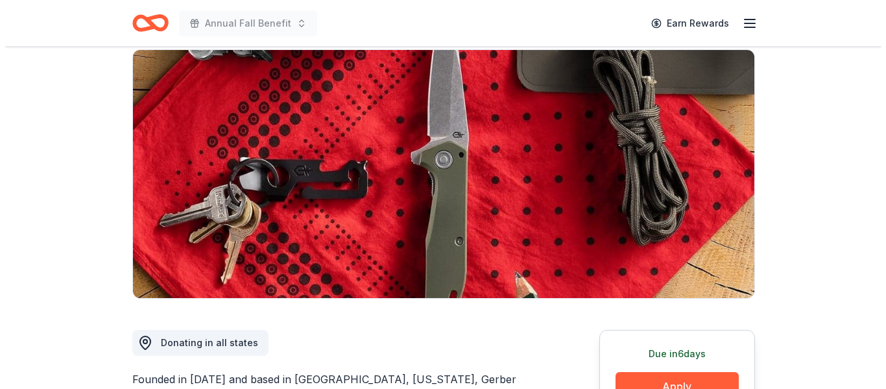
scroll to position [195, 0]
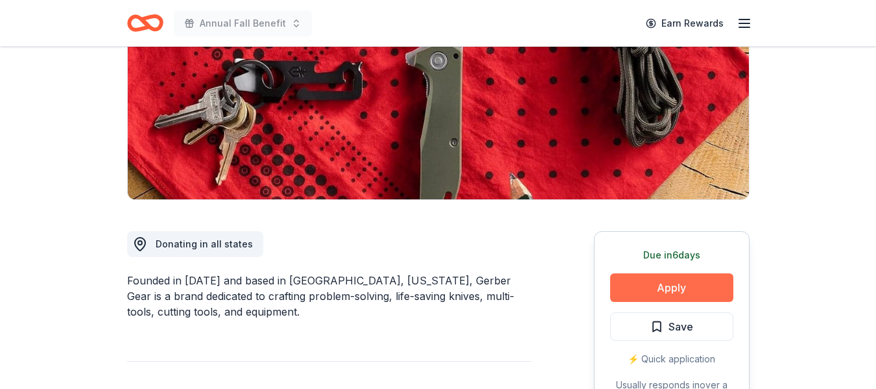
click at [656, 294] on button "Apply" at bounding box center [671, 287] width 123 height 29
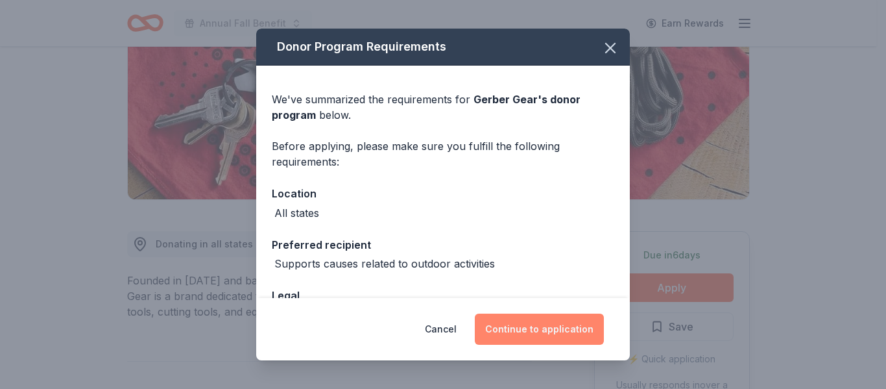
click at [551, 328] on button "Continue to application" at bounding box center [539, 328] width 129 height 31
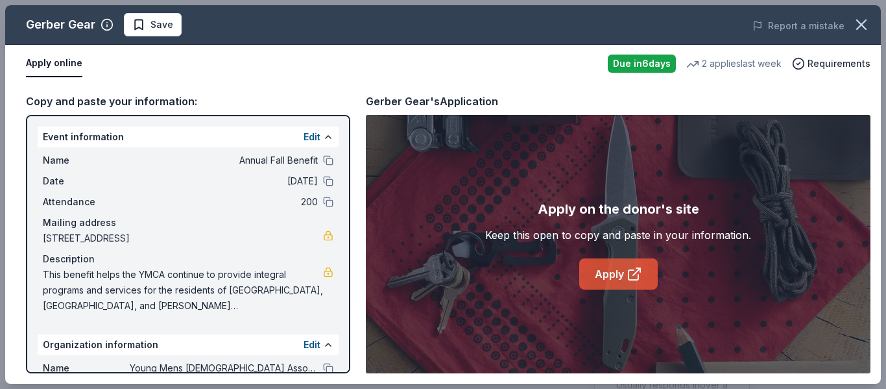
click at [628, 282] on icon at bounding box center [635, 274] width 16 height 16
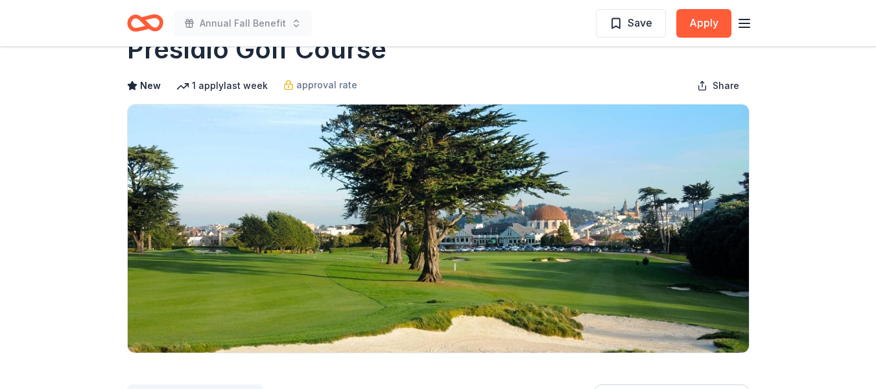
scroll to position [65, 0]
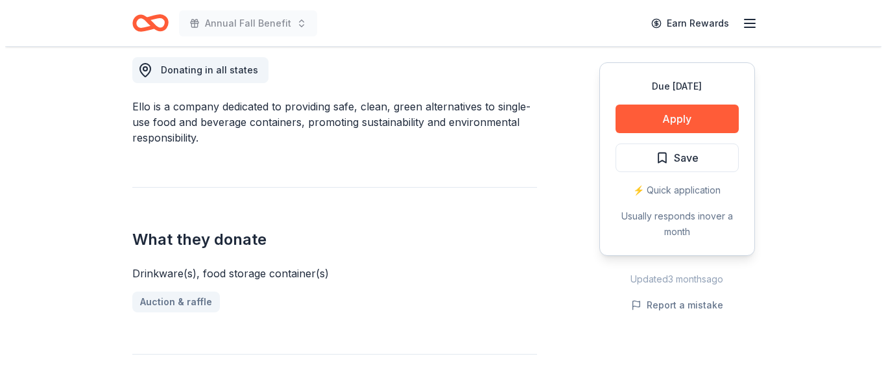
scroll to position [519, 0]
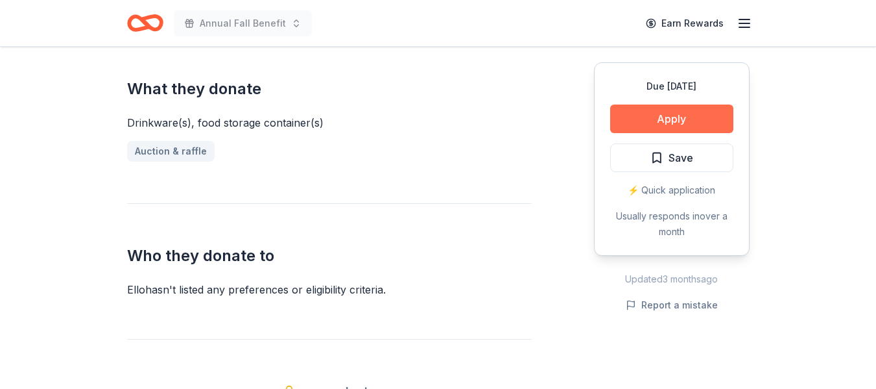
click at [684, 108] on button "Apply" at bounding box center [671, 118] width 123 height 29
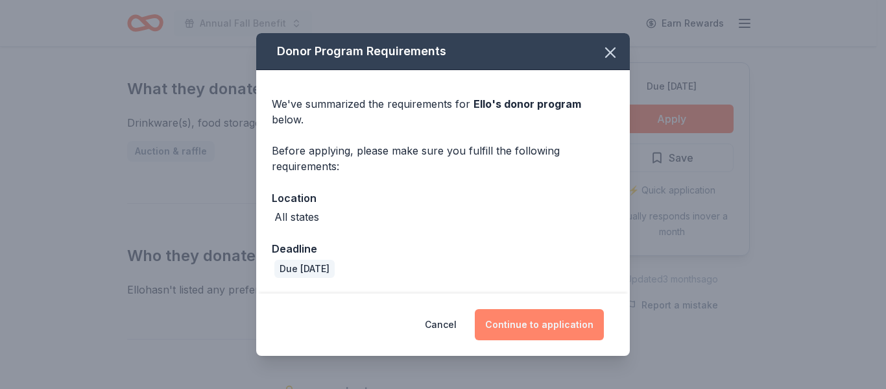
click at [523, 321] on button "Continue to application" at bounding box center [539, 324] width 129 height 31
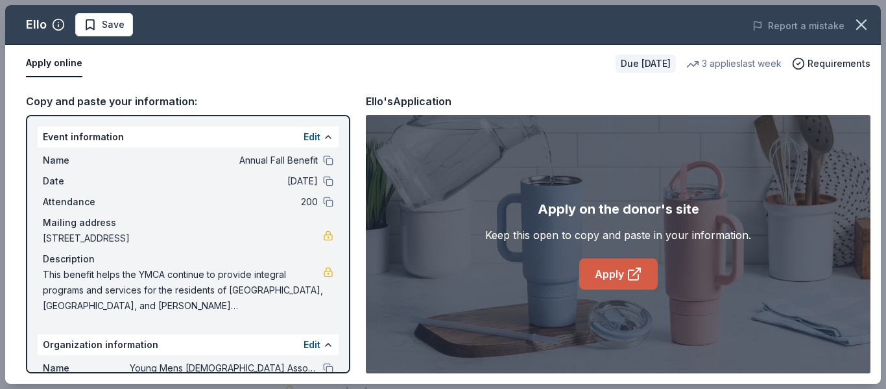
click at [625, 269] on link "Apply" at bounding box center [618, 273] width 78 height 31
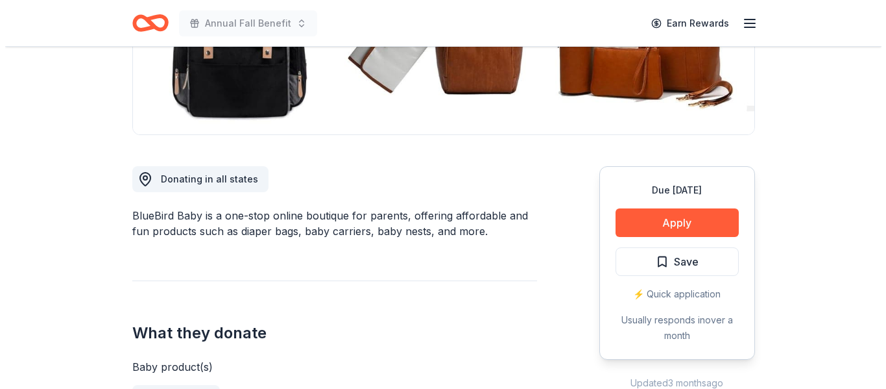
scroll to position [324, 0]
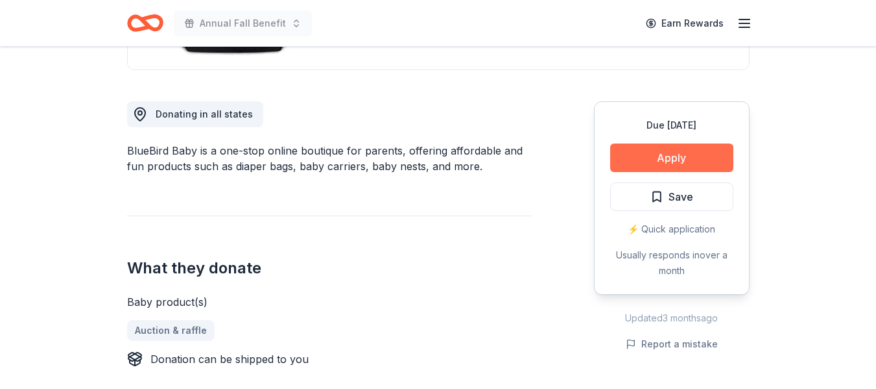
click at [651, 153] on button "Apply" at bounding box center [671, 157] width 123 height 29
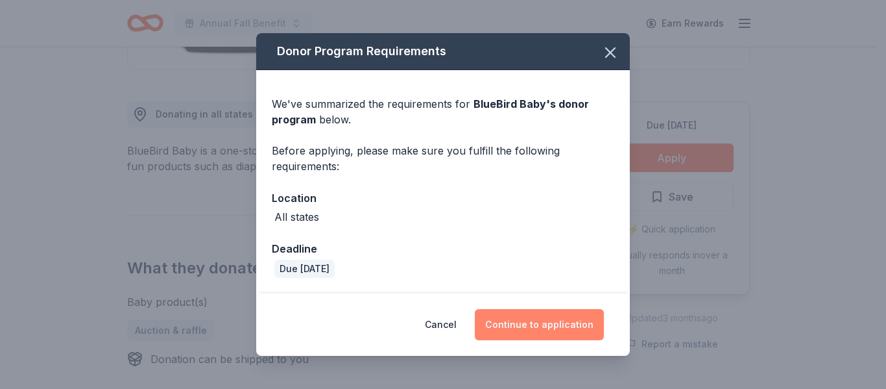
click at [507, 325] on button "Continue to application" at bounding box center [539, 324] width 129 height 31
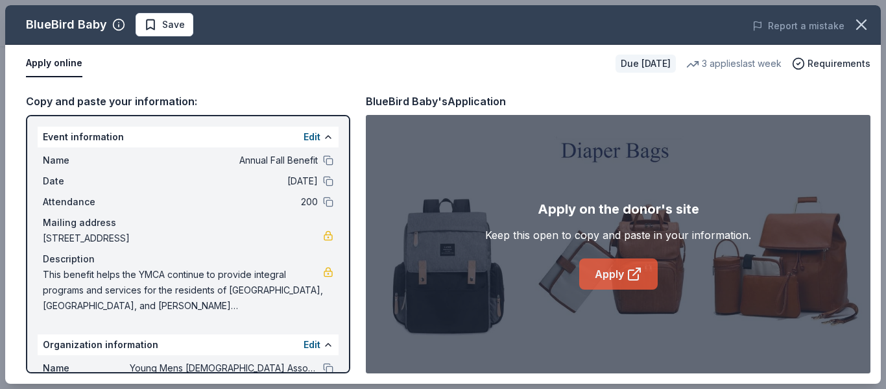
click at [630, 280] on icon at bounding box center [634, 275] width 10 height 10
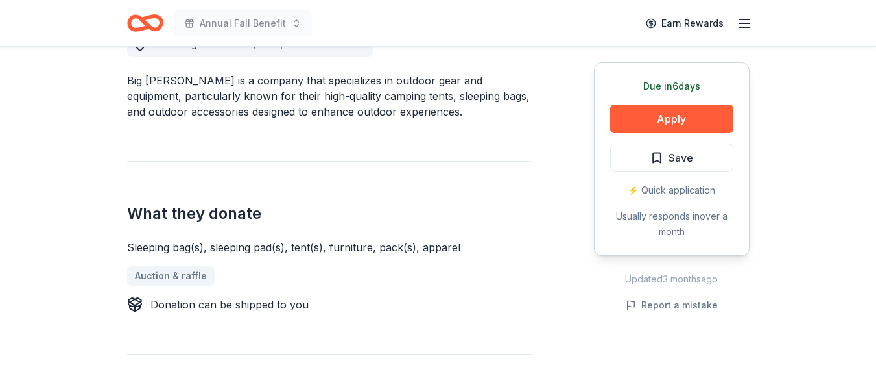
scroll to position [259, 0]
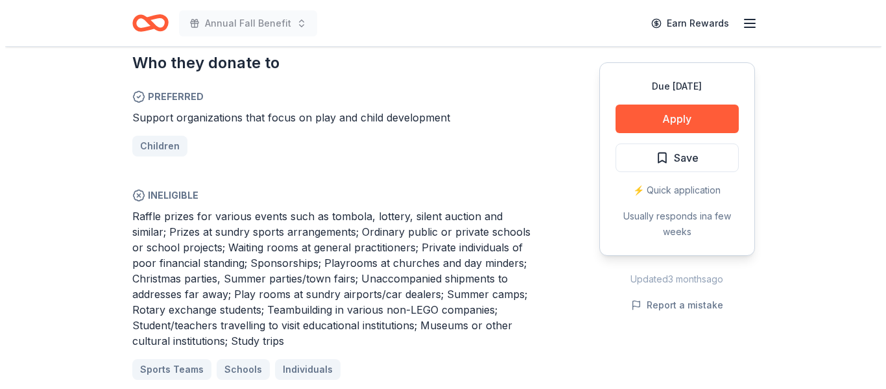
scroll to position [713, 0]
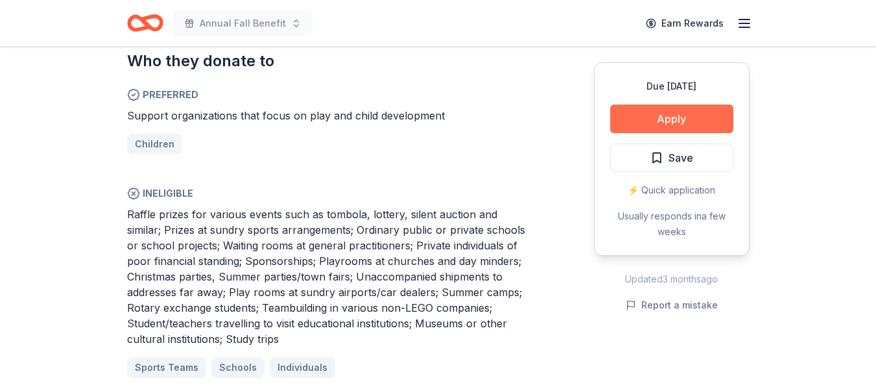
click at [663, 120] on button "Apply" at bounding box center [671, 118] width 123 height 29
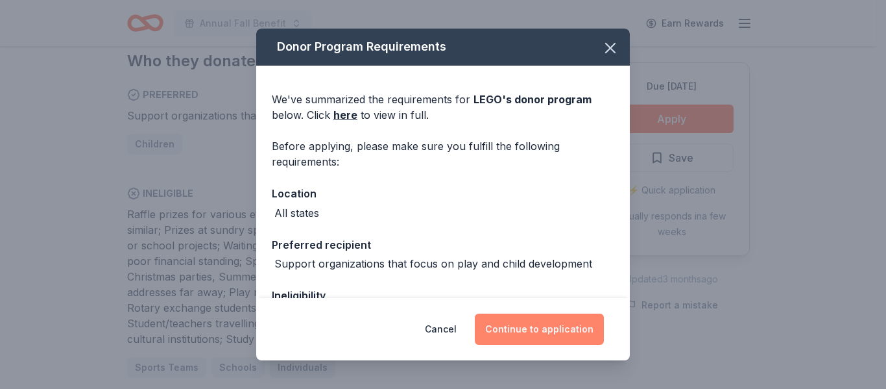
click at [564, 341] on button "Continue to application" at bounding box center [539, 328] width 129 height 31
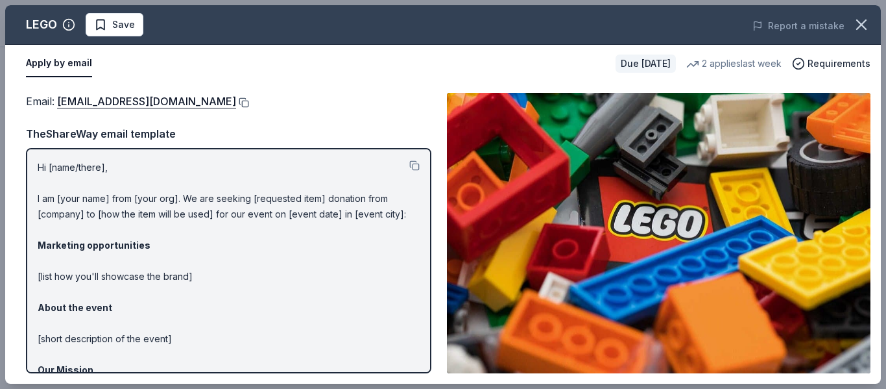
click at [236, 101] on button at bounding box center [242, 102] width 13 height 10
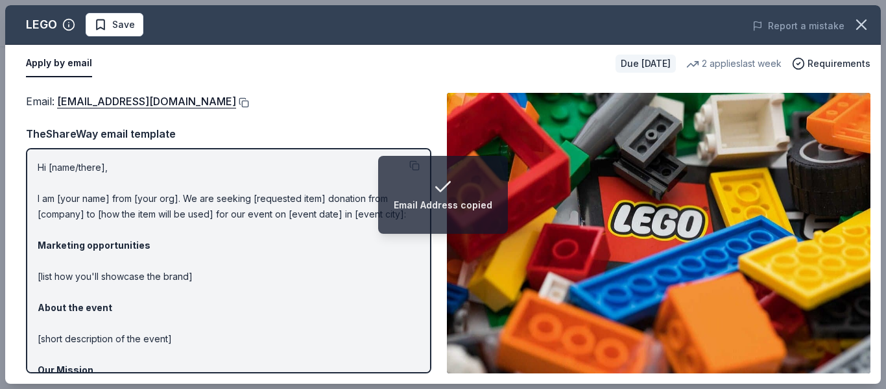
click at [236, 104] on button at bounding box center [242, 102] width 13 height 10
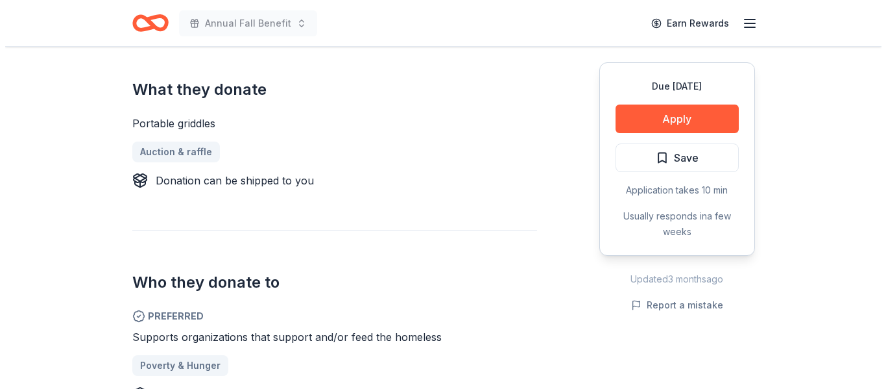
scroll to position [519, 0]
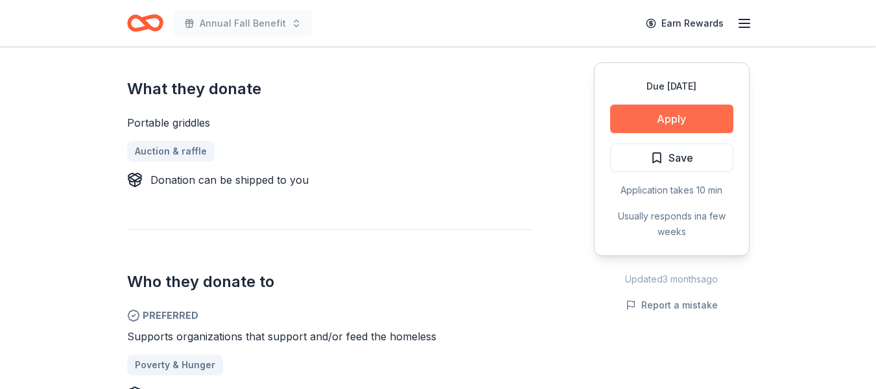
click at [667, 111] on button "Apply" at bounding box center [671, 118] width 123 height 29
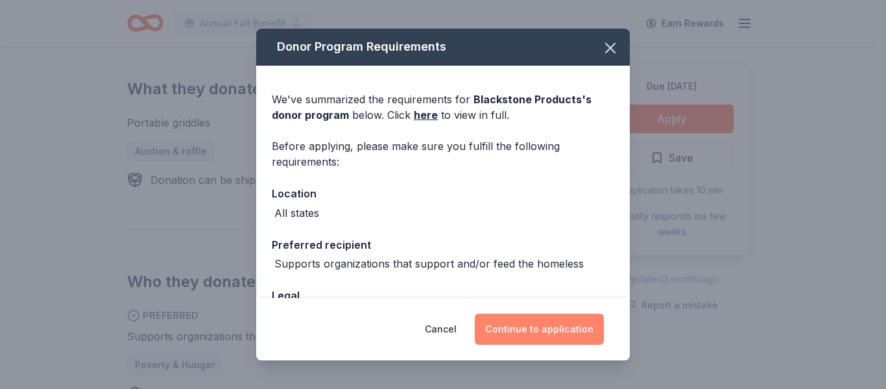
click at [537, 324] on button "Continue to application" at bounding box center [539, 328] width 129 height 31
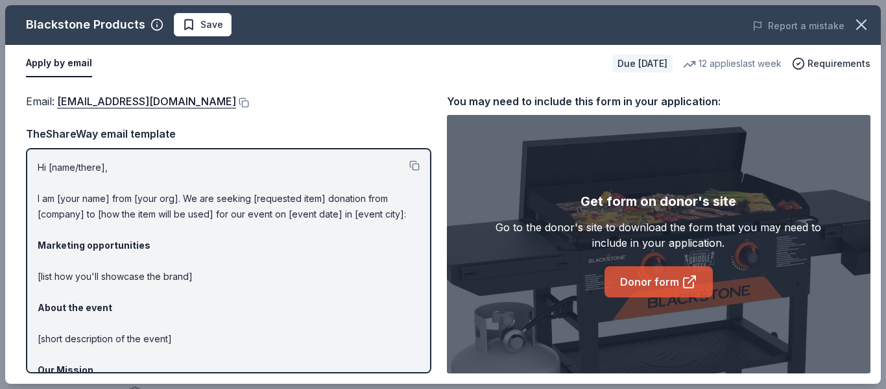
click at [640, 289] on link "Donor form" at bounding box center [659, 281] width 108 height 31
click at [628, 283] on link "Donor form" at bounding box center [659, 281] width 108 height 31
click at [249, 100] on button at bounding box center [242, 102] width 13 height 10
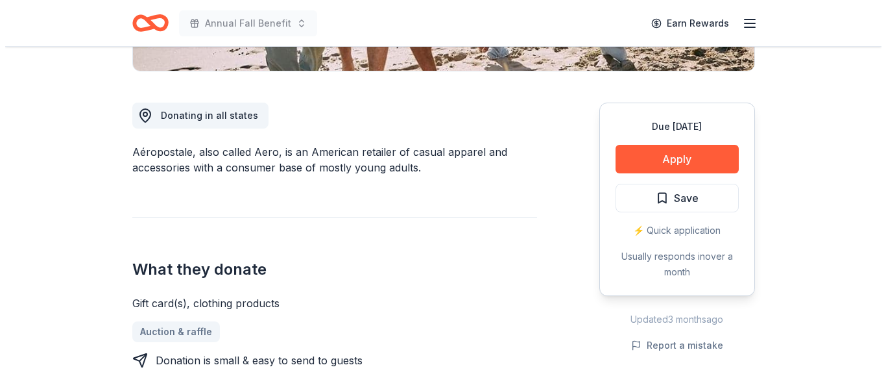
scroll to position [324, 0]
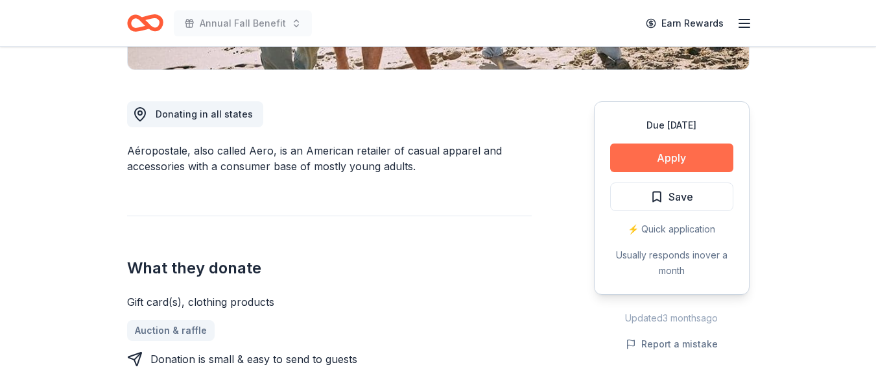
click at [673, 152] on button "Apply" at bounding box center [671, 157] width 123 height 29
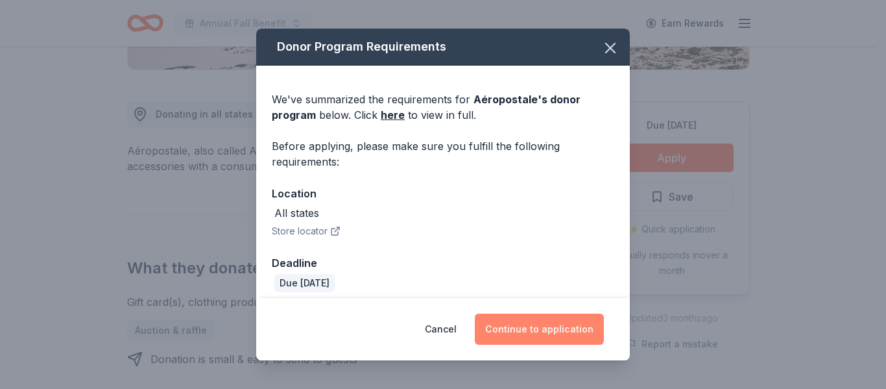
click at [556, 335] on button "Continue to application" at bounding box center [539, 328] width 129 height 31
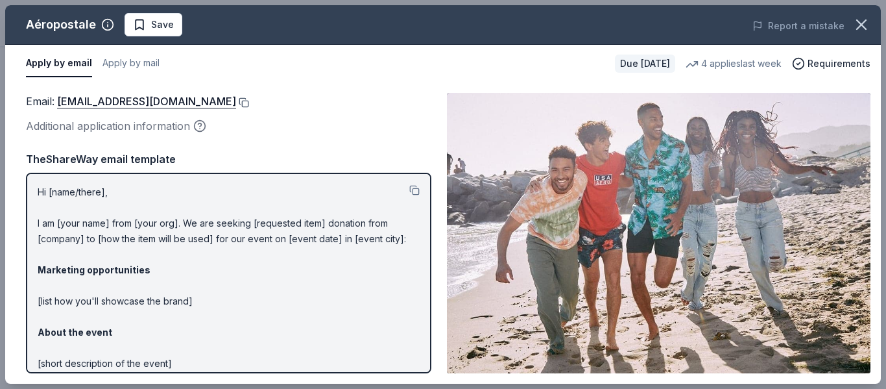
click at [249, 100] on button at bounding box center [242, 102] width 13 height 10
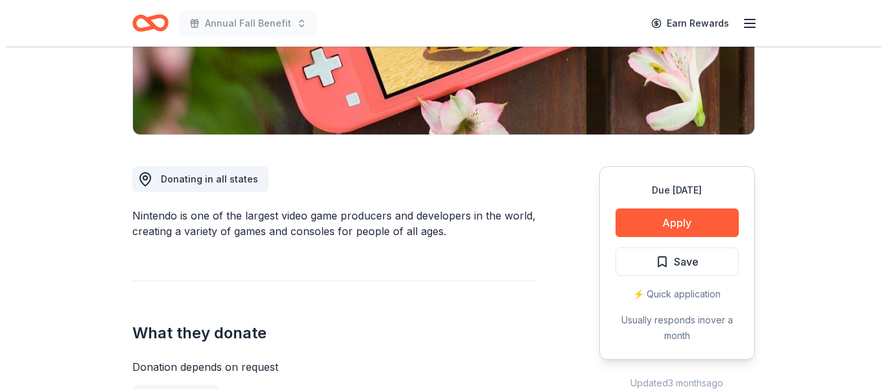
scroll to position [324, 0]
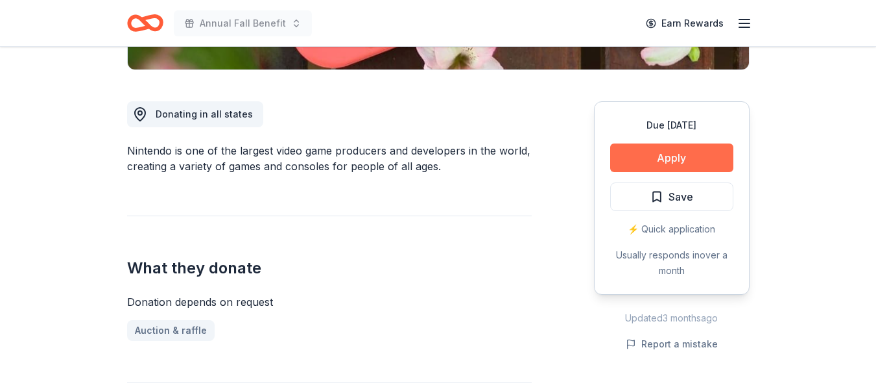
click at [641, 163] on button "Apply" at bounding box center [671, 157] width 123 height 29
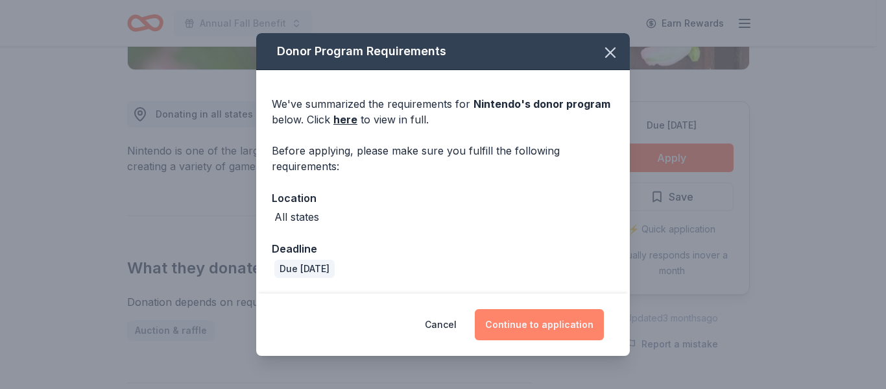
click at [562, 315] on button "Continue to application" at bounding box center [539, 324] width 129 height 31
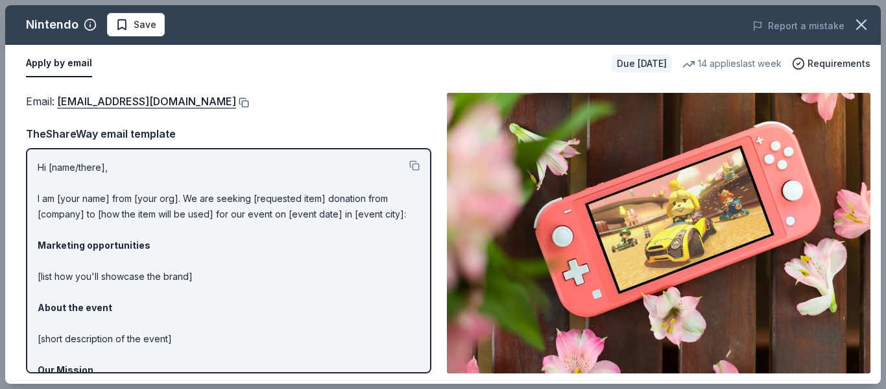
click at [249, 102] on button at bounding box center [242, 102] width 13 height 10
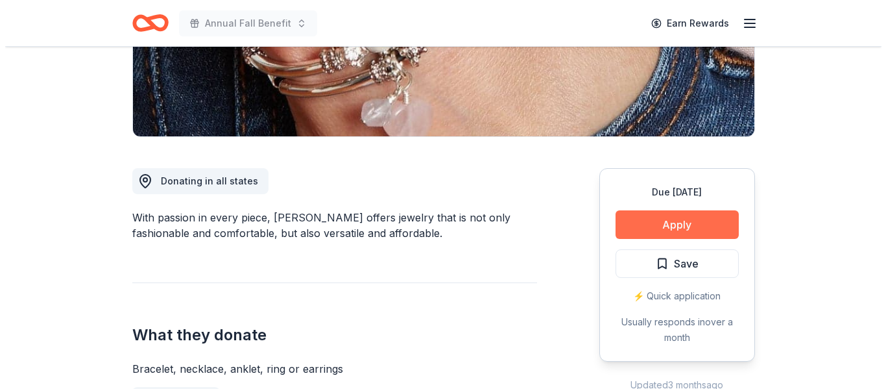
scroll to position [259, 0]
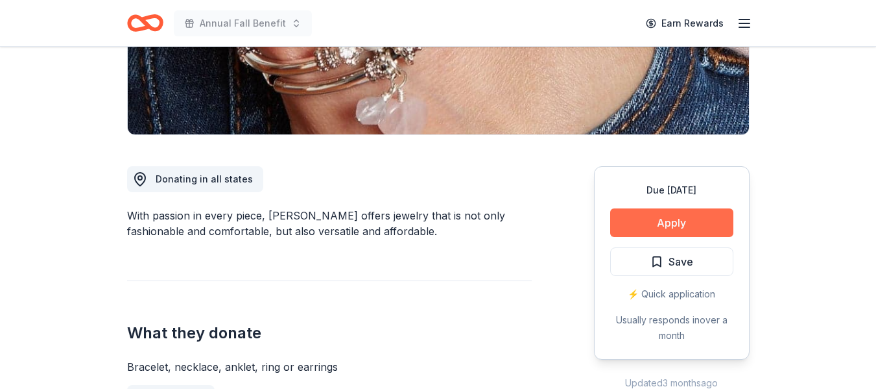
click at [668, 224] on button "Apply" at bounding box center [671, 222] width 123 height 29
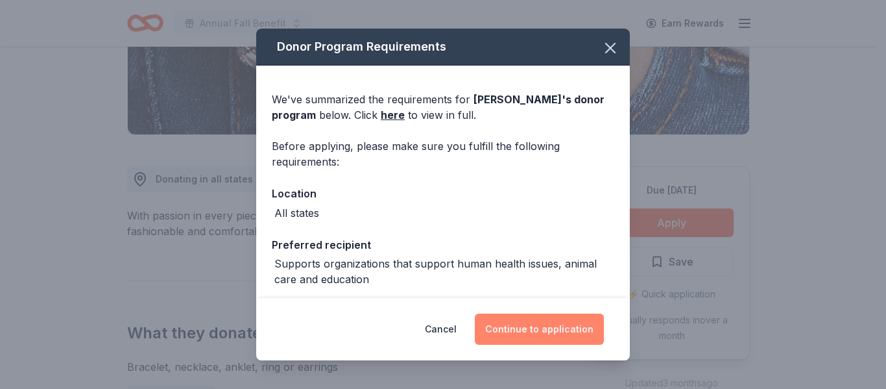
click at [577, 326] on button "Continue to application" at bounding box center [539, 328] width 129 height 31
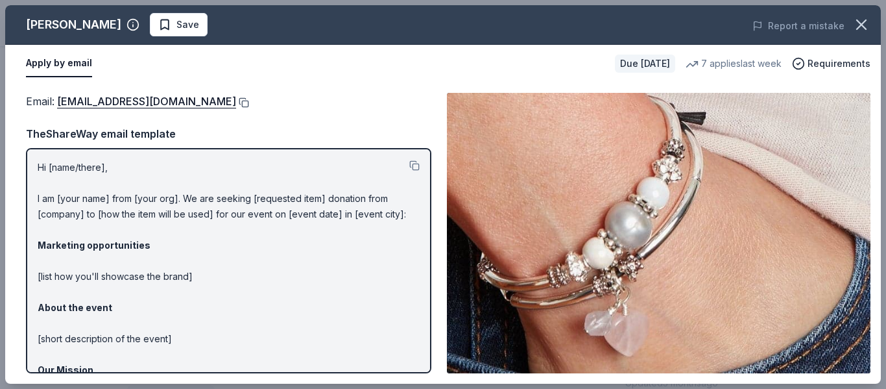
click at [236, 102] on button at bounding box center [242, 102] width 13 height 10
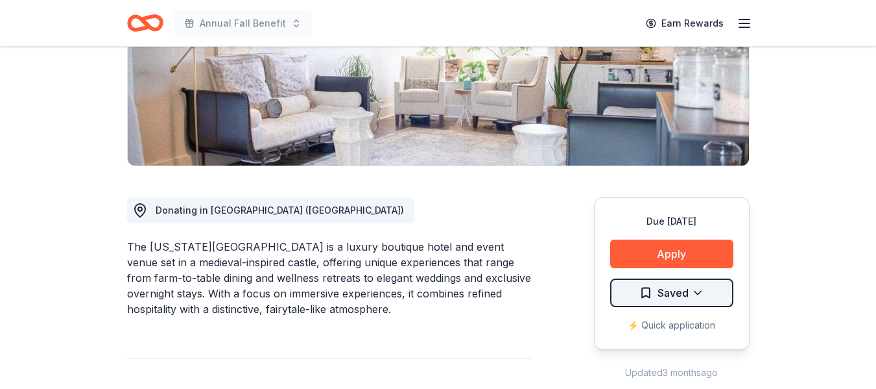
scroll to position [259, 0]
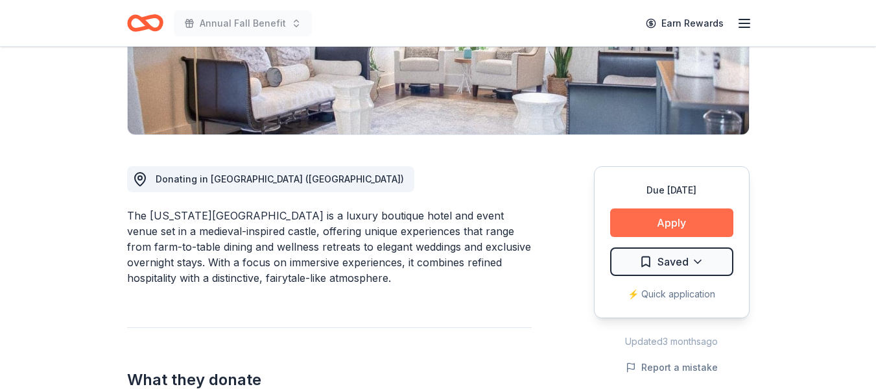
click at [675, 232] on button "Apply" at bounding box center [671, 222] width 123 height 29
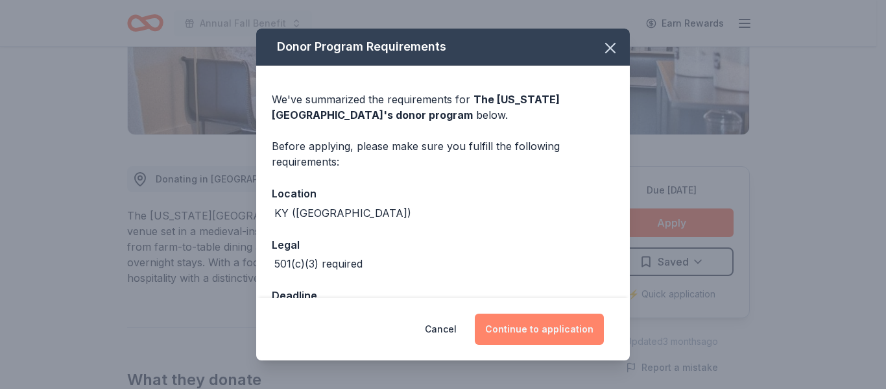
click at [518, 334] on button "Continue to application" at bounding box center [539, 328] width 129 height 31
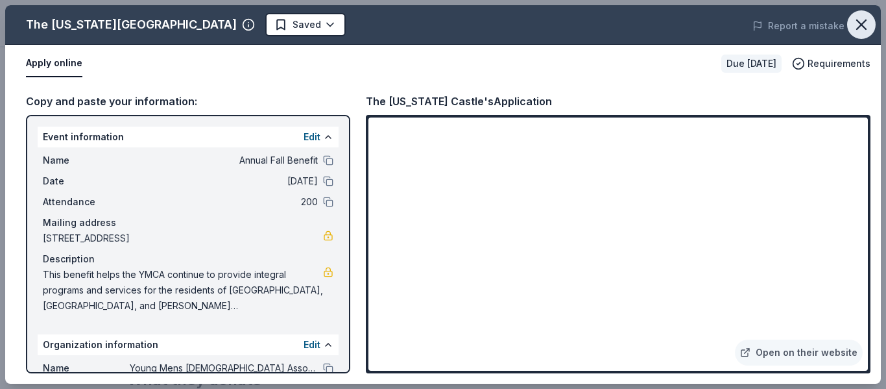
click at [858, 18] on icon "button" at bounding box center [861, 25] width 18 height 18
